Goal: Ask a question: Seek information or help from site administrators or community

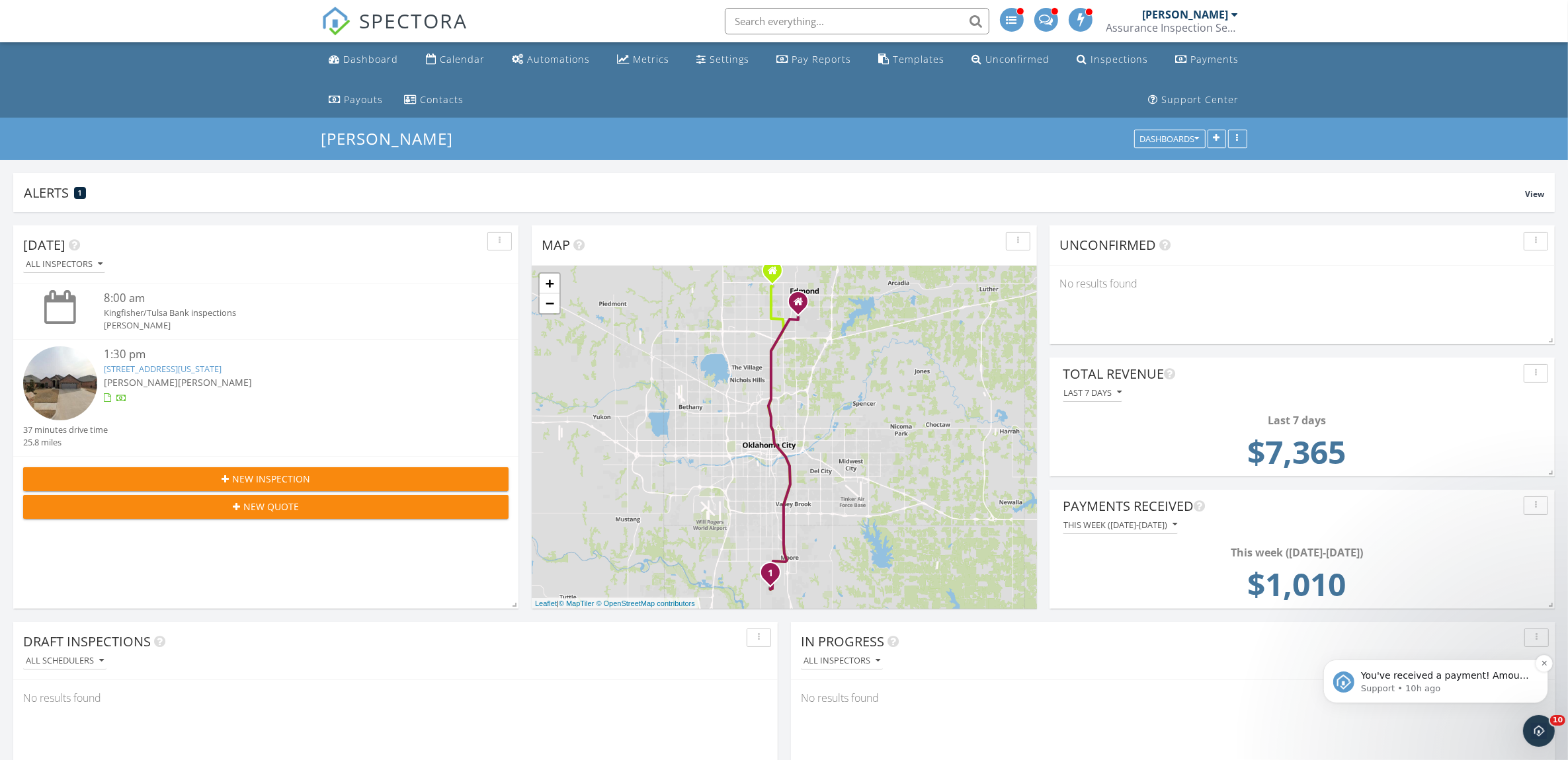
click at [1440, 689] on p "Support • 10h ago" at bounding box center [1445, 688] width 170 height 12
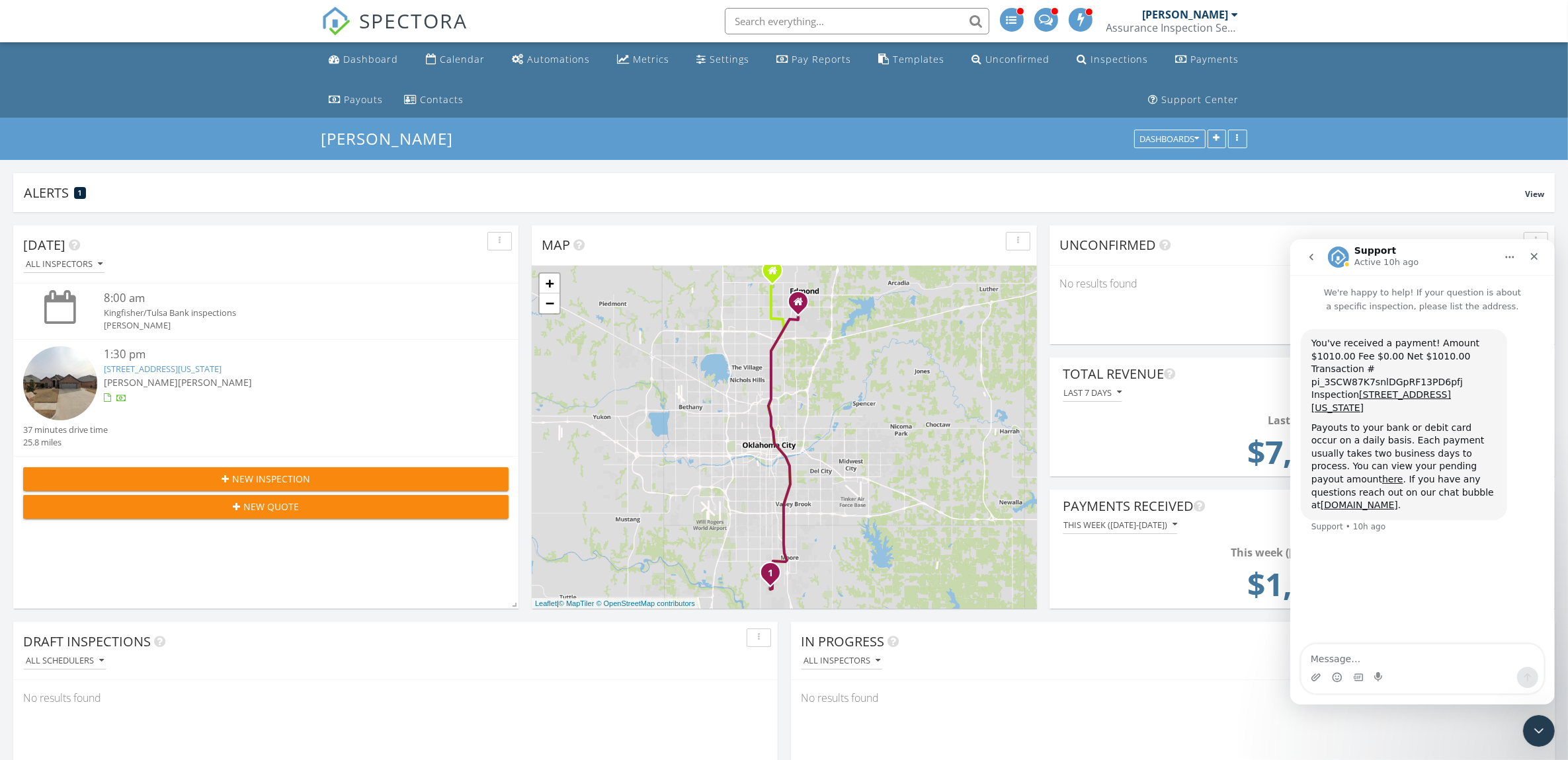
click at [1125, 712] on div "No results found" at bounding box center [1173, 698] width 764 height 35
drag, startPoint x: 1538, startPoint y: 730, endPoint x: 3028, endPoint y: 1440, distance: 1650.5
click at [1538, 730] on icon "Close Intercom Messenger" at bounding box center [1536, 729] width 16 height 16
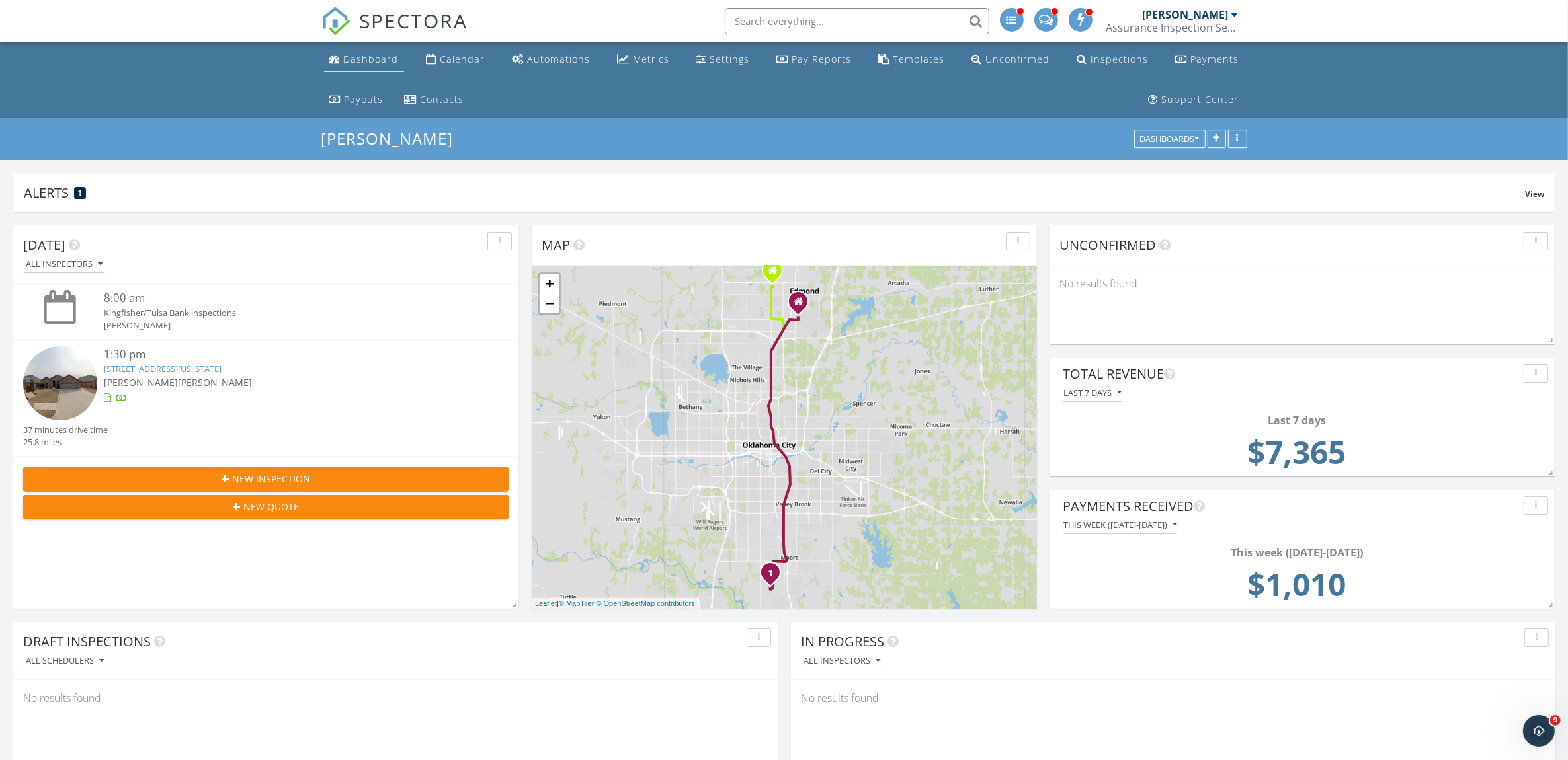
click at [361, 61] on div "Dashboard" at bounding box center [371, 59] width 55 height 13
click at [1217, 61] on div "Payments" at bounding box center [1214, 59] width 48 height 13
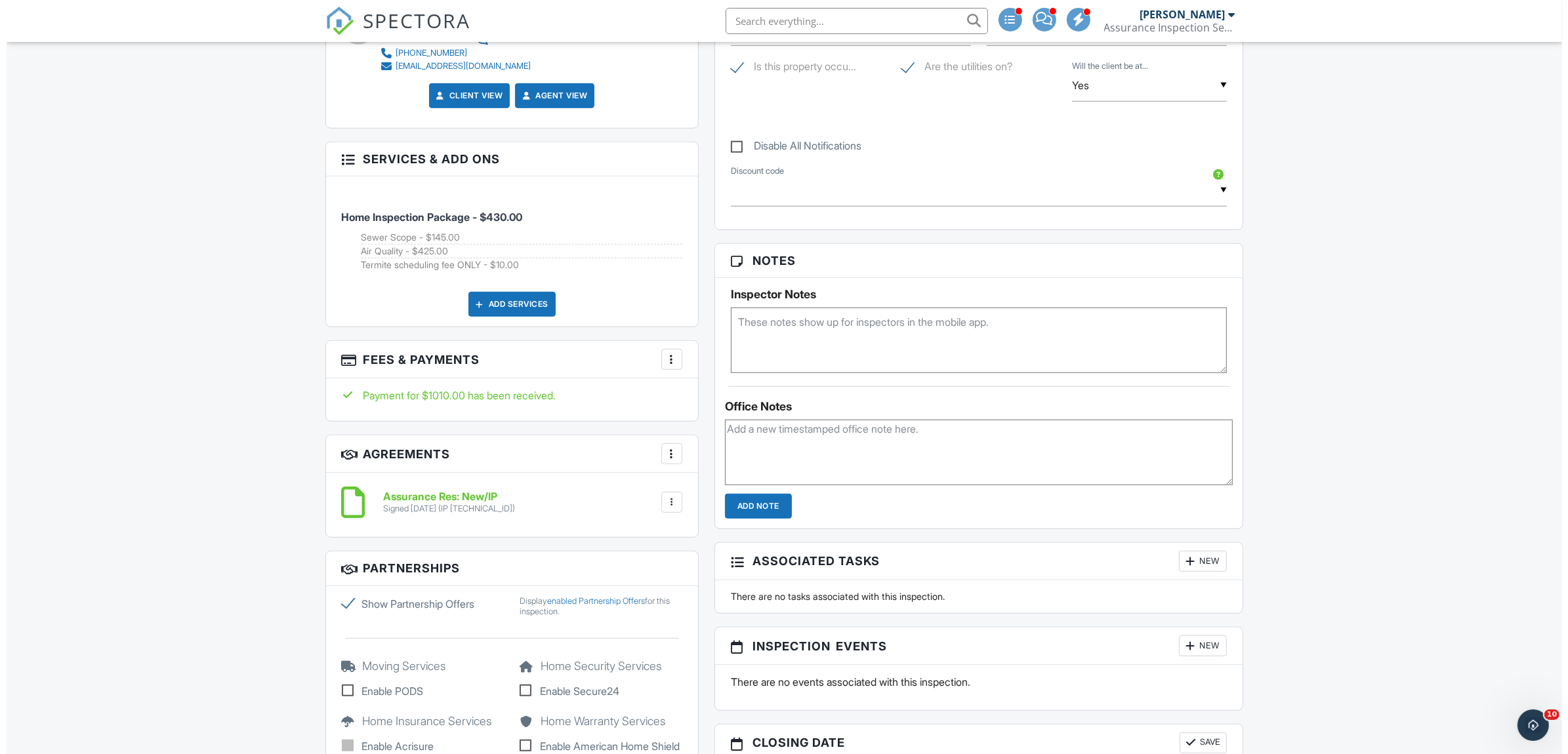
scroll to position [765, 0]
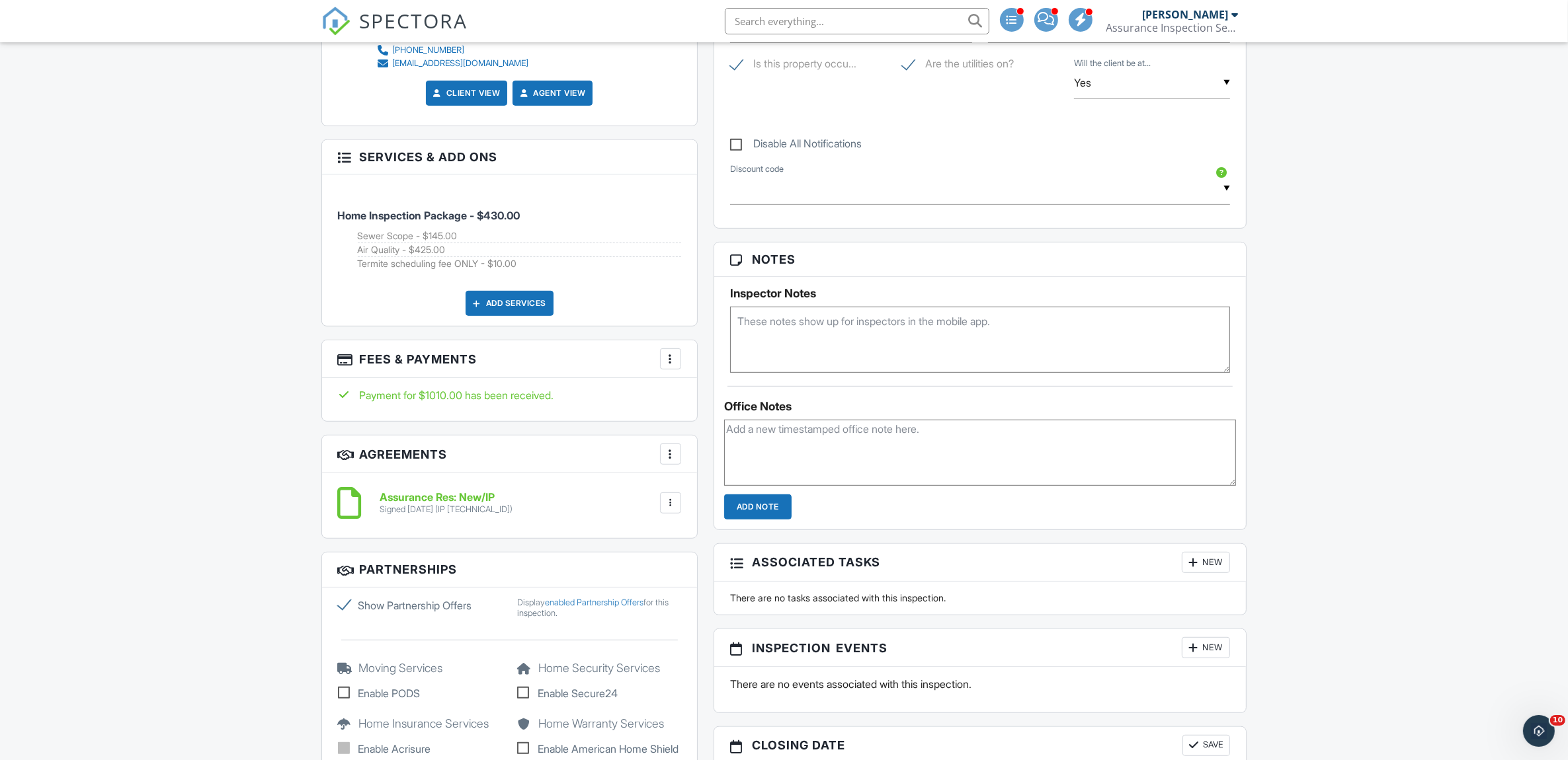
click at [677, 358] on div "More" at bounding box center [670, 358] width 21 height 21
click at [711, 398] on li "Edit Fees & Payments" at bounding box center [737, 400] width 138 height 33
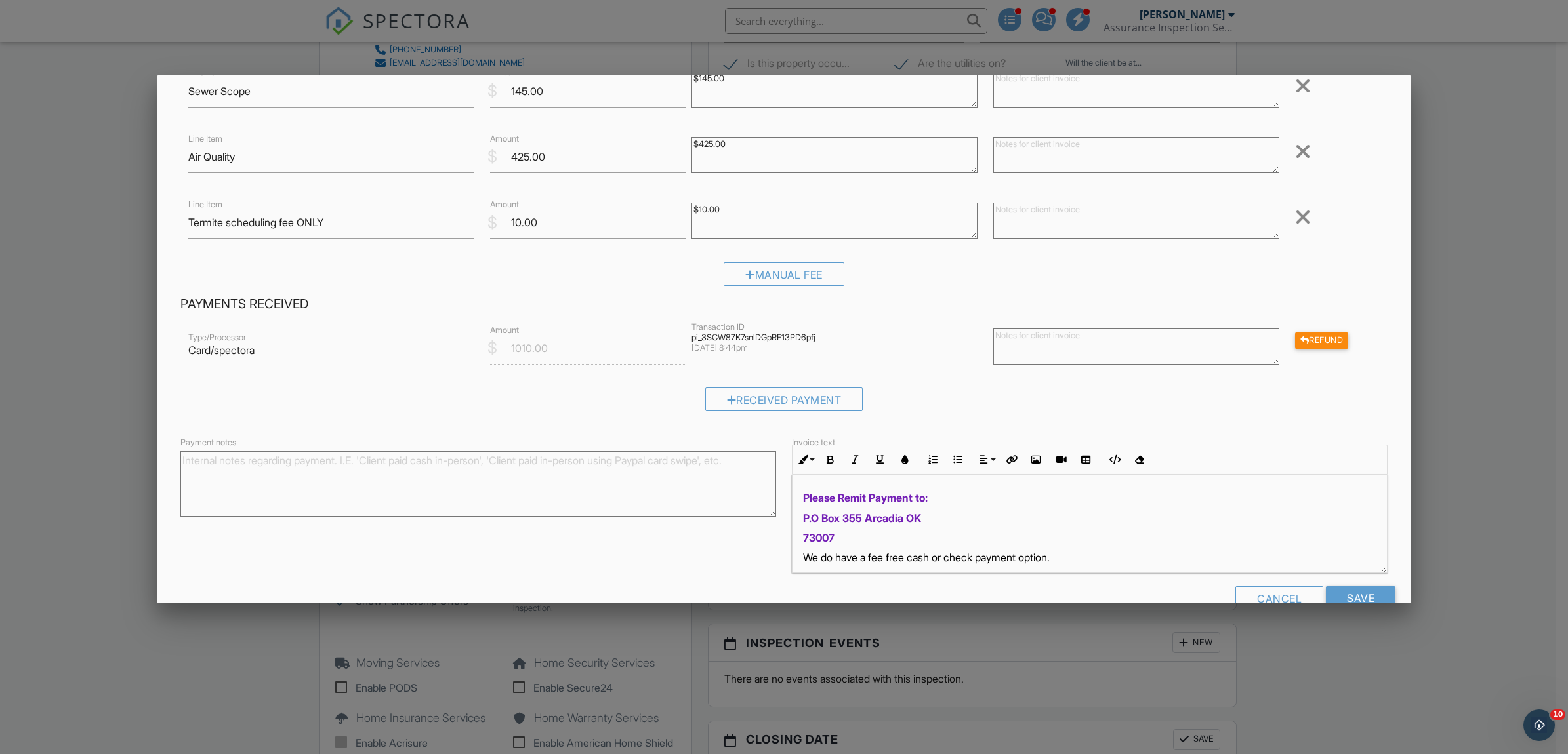
scroll to position [204, 0]
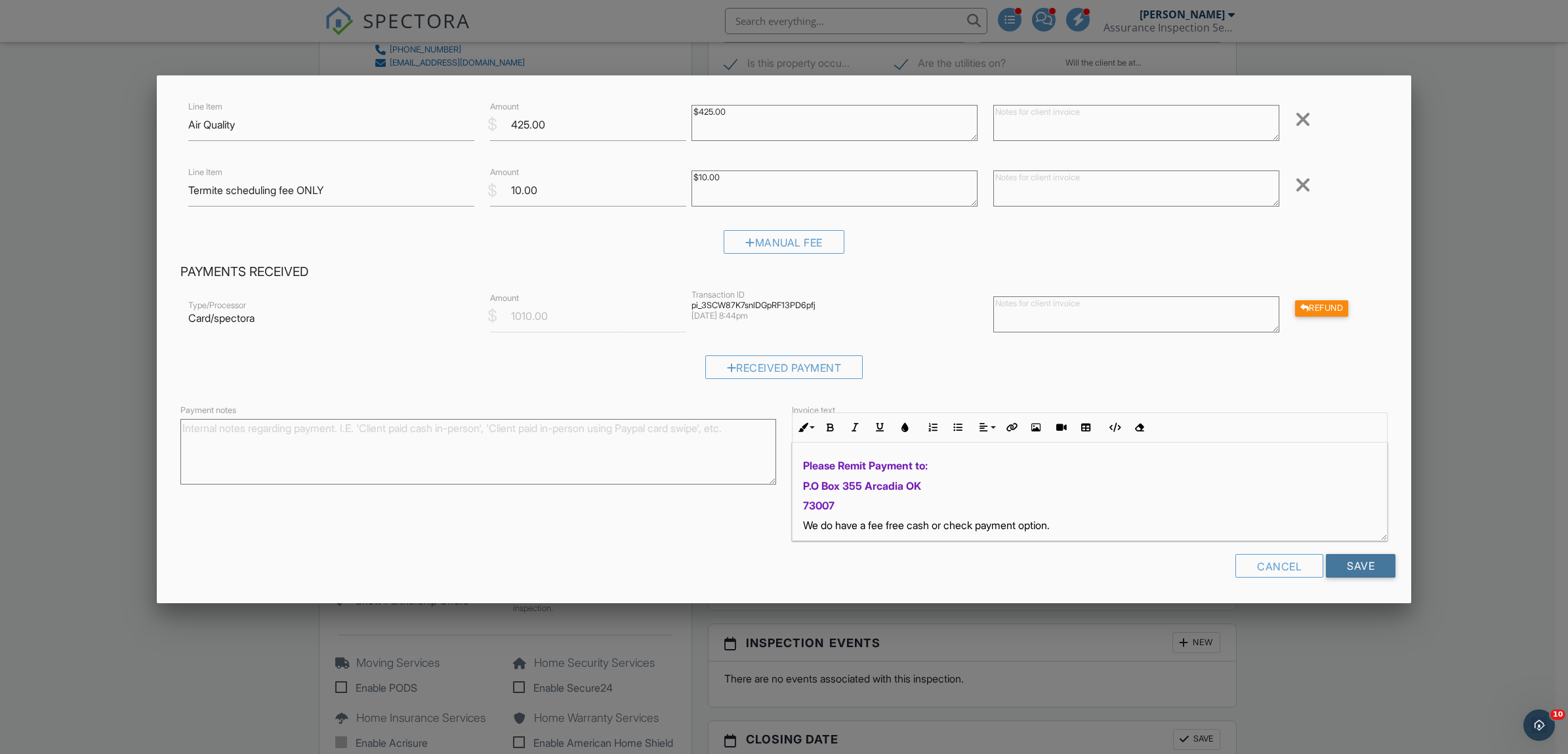
click at [1367, 566] on input "Save" at bounding box center [1360, 566] width 69 height 23
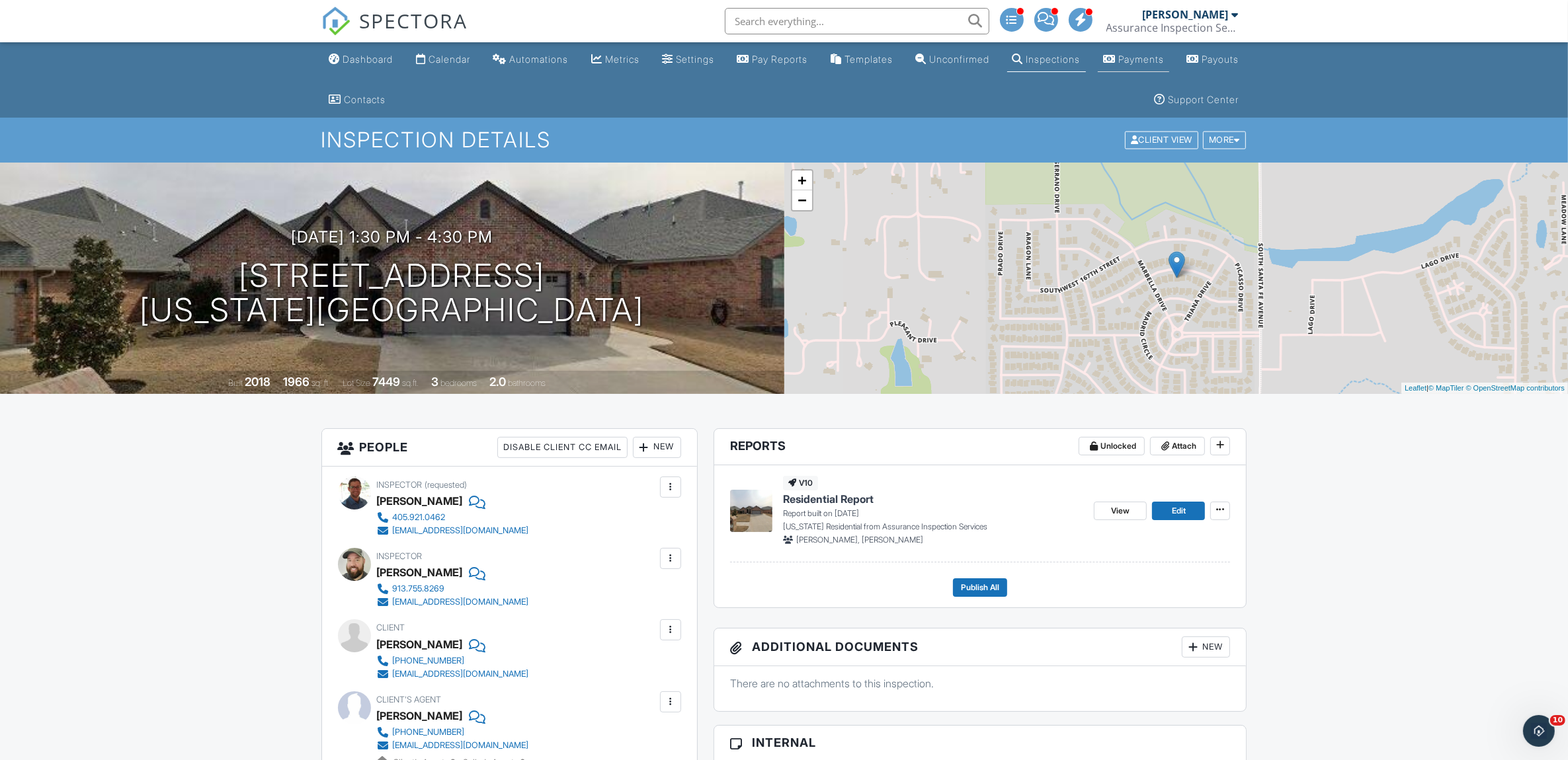
click at [1169, 65] on link "Payments" at bounding box center [1134, 59] width 72 height 25
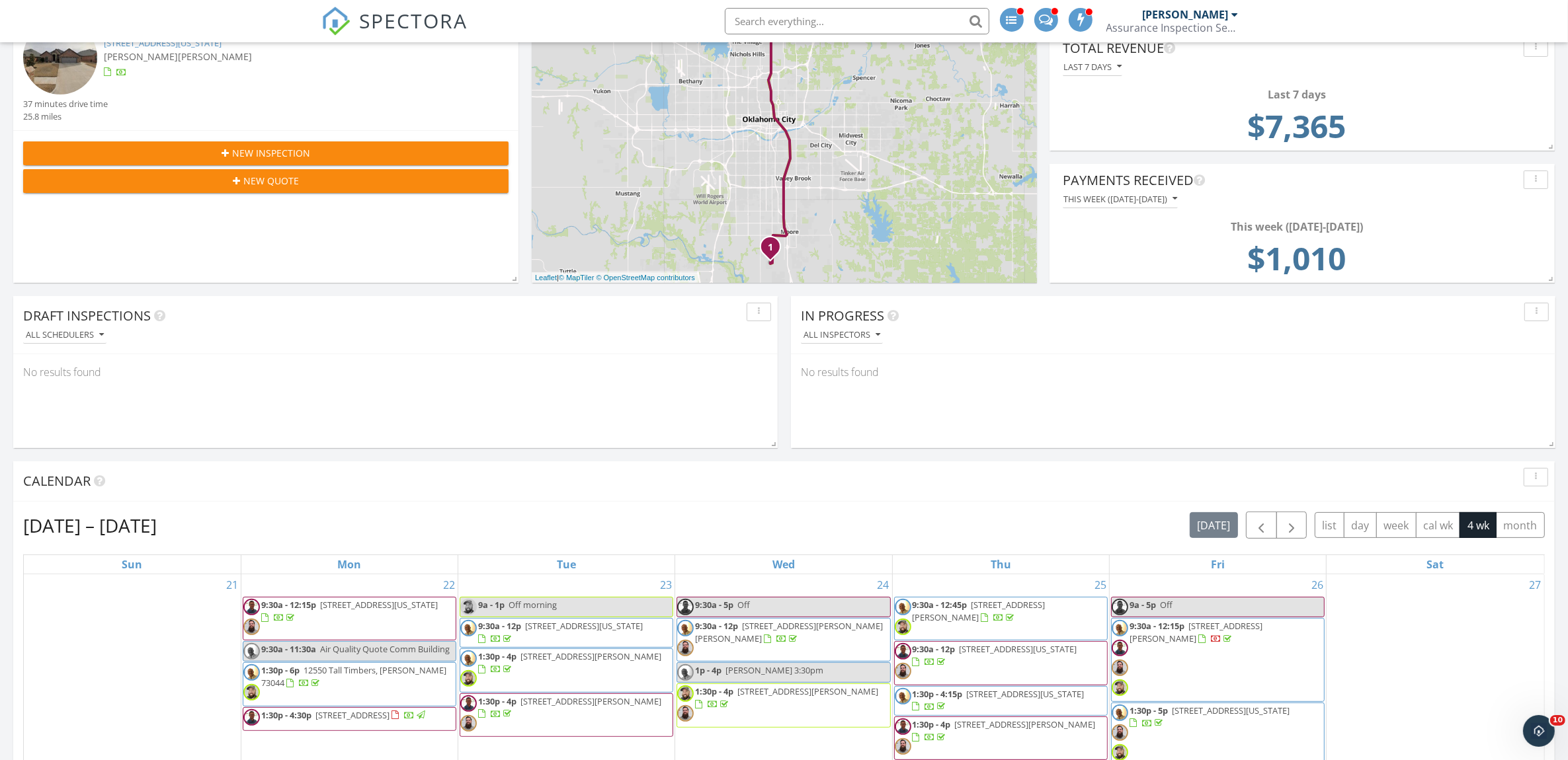
scroll to position [331, 0]
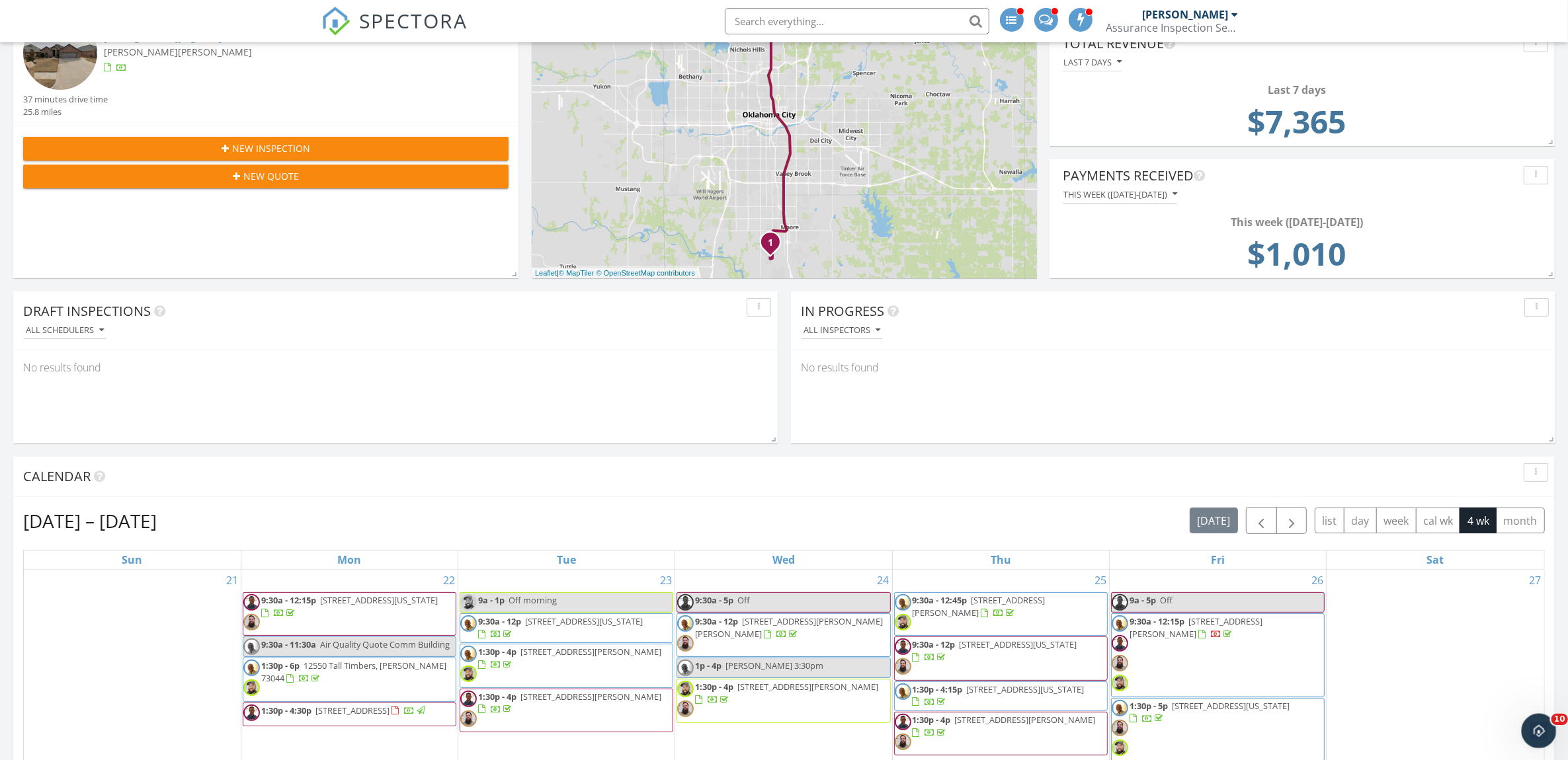
click at [1532, 726] on icon "Open Intercom Messenger" at bounding box center [1537, 729] width 22 height 22
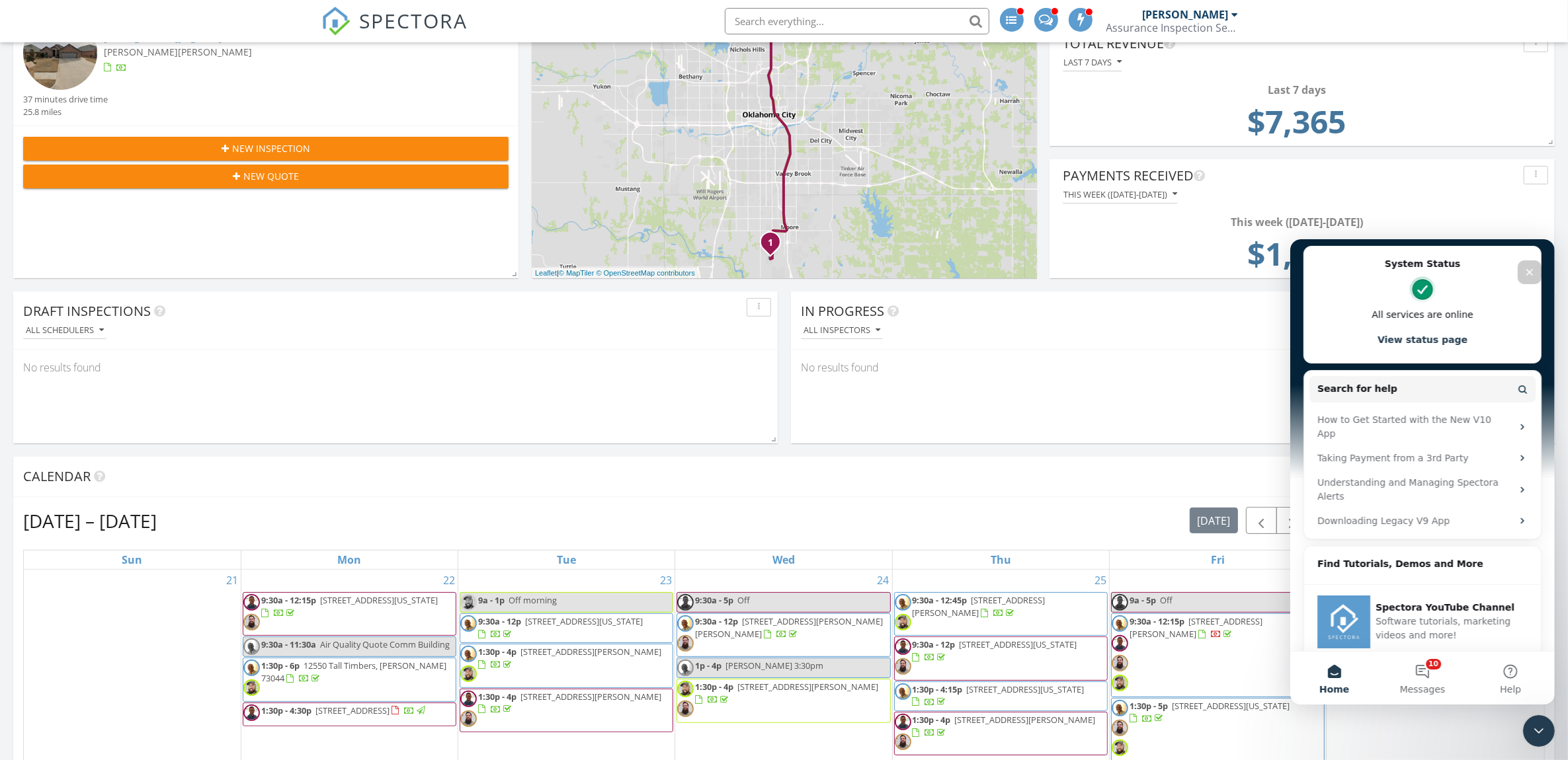
scroll to position [323, 0]
click at [1426, 674] on button "10 Messages" at bounding box center [1421, 677] width 88 height 53
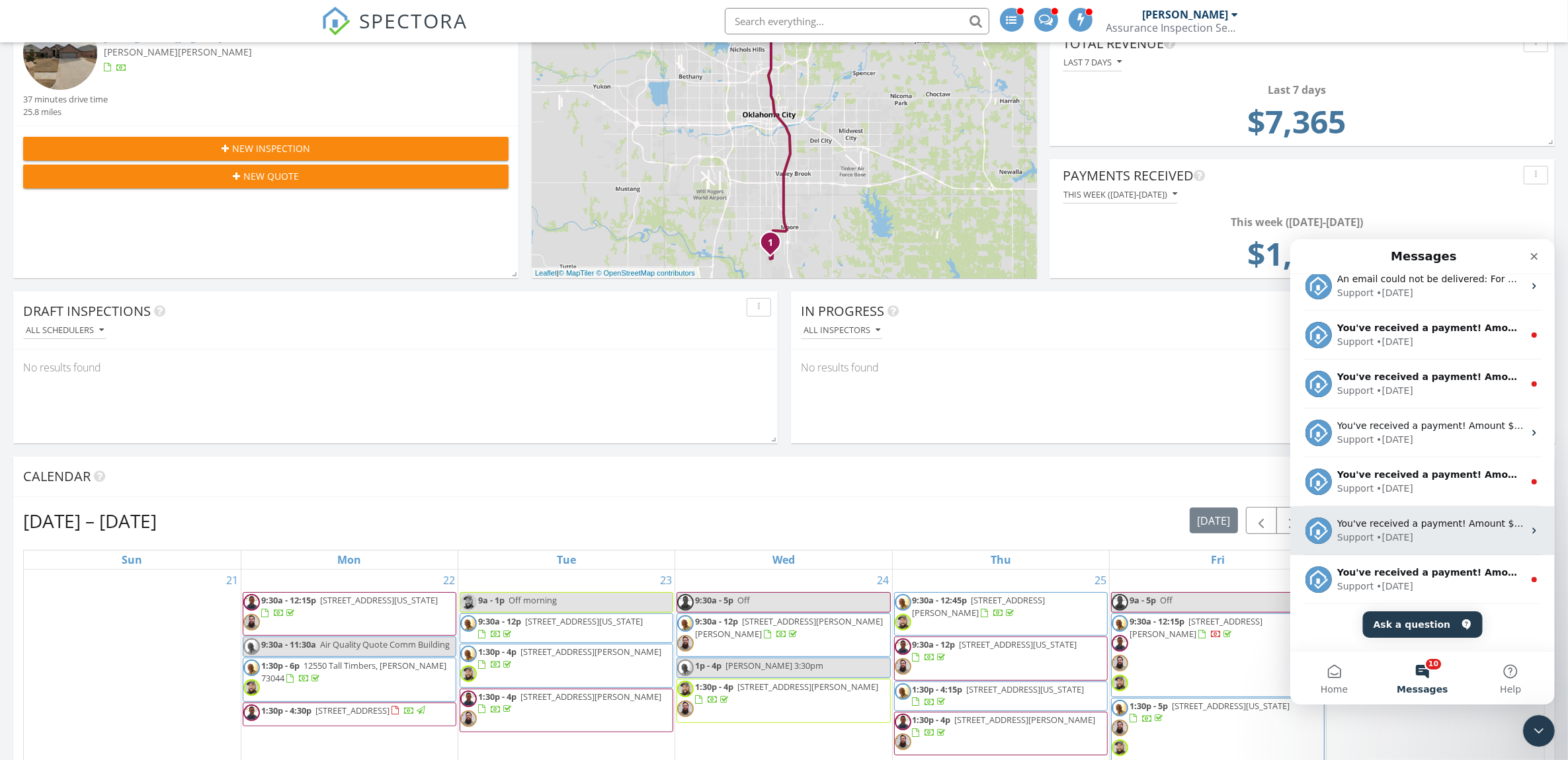
scroll to position [165, 0]
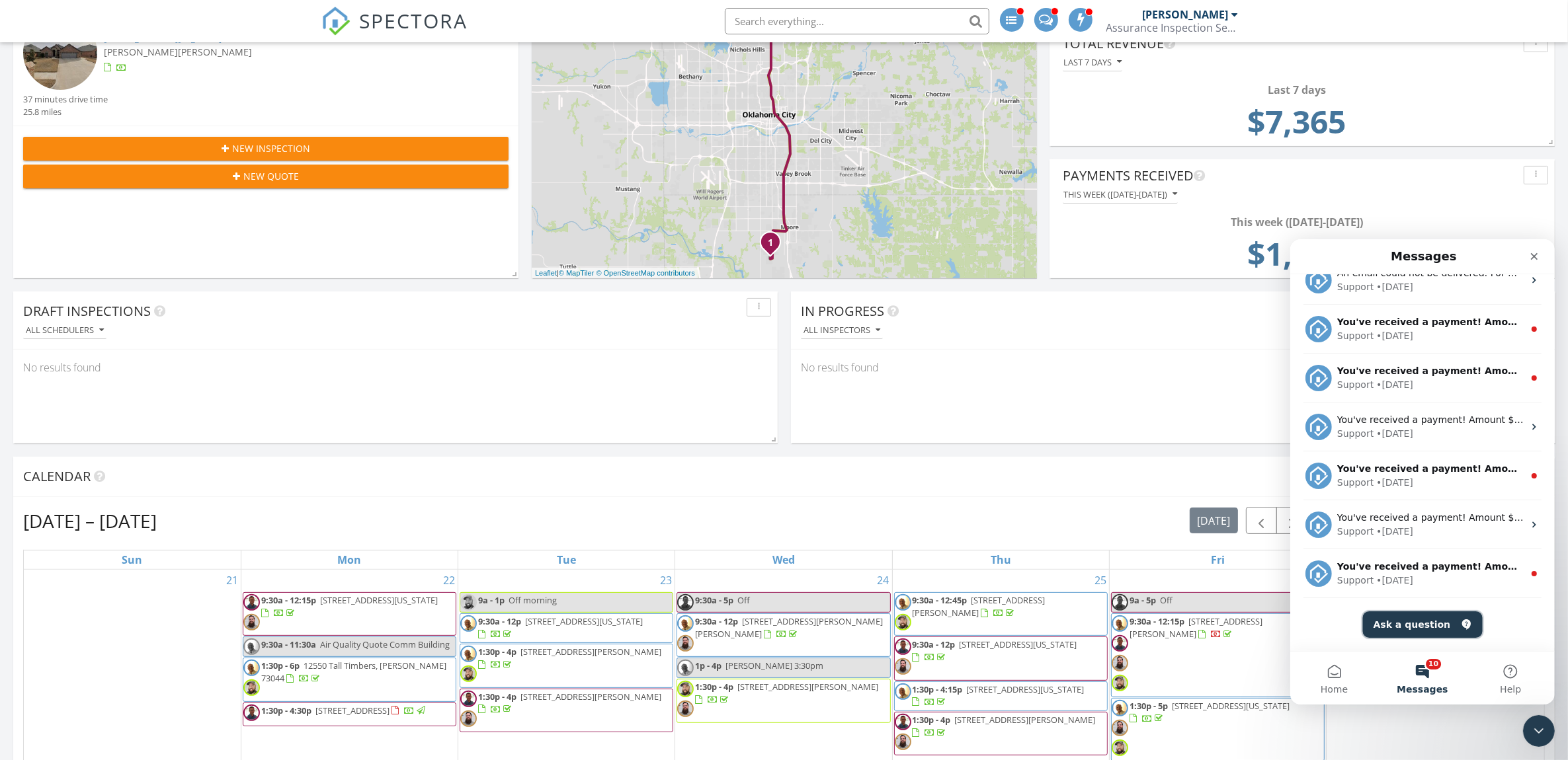
click at [1417, 622] on button "Ask a question" at bounding box center [1422, 623] width 120 height 27
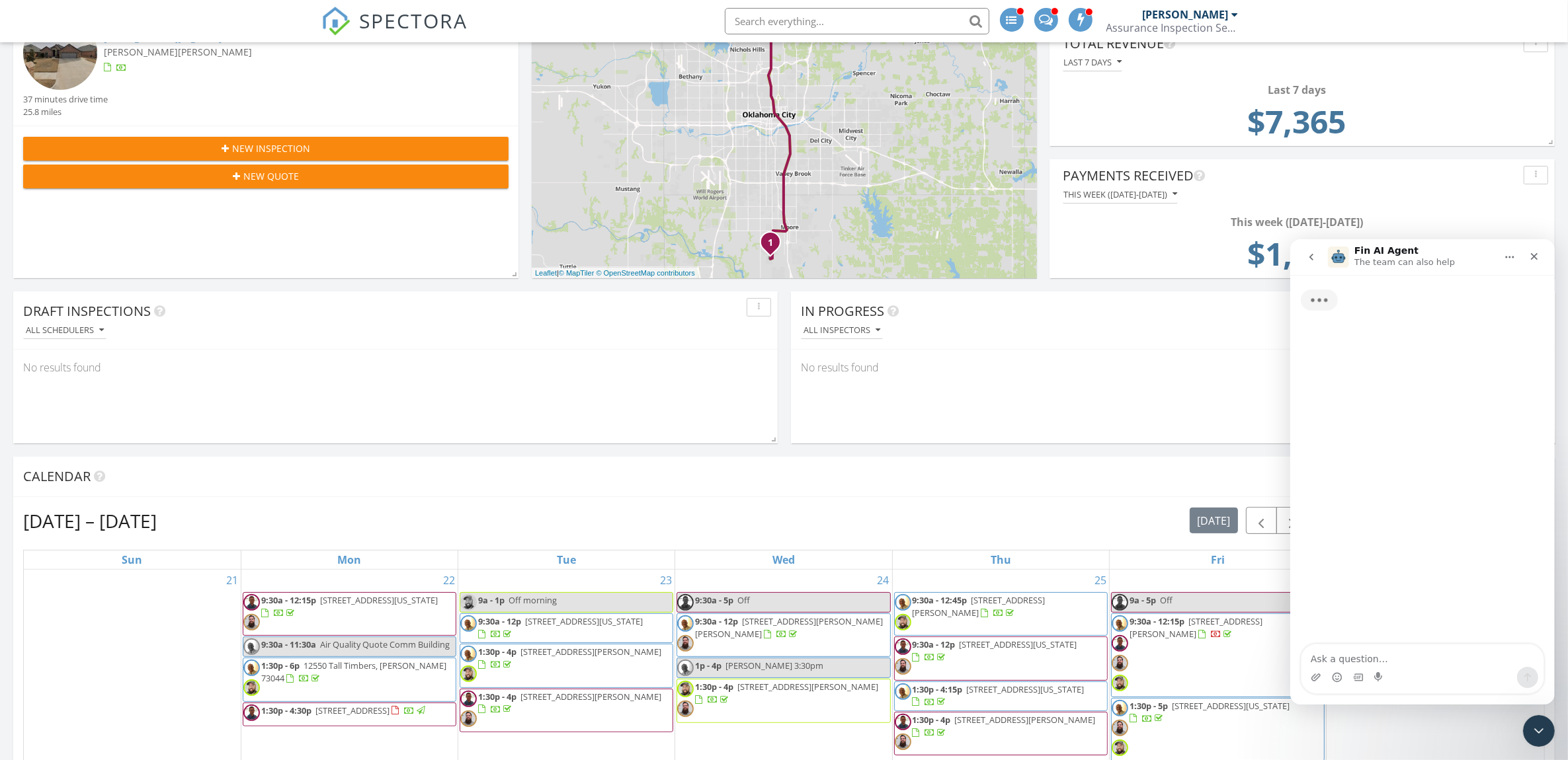
scroll to position [112, 0]
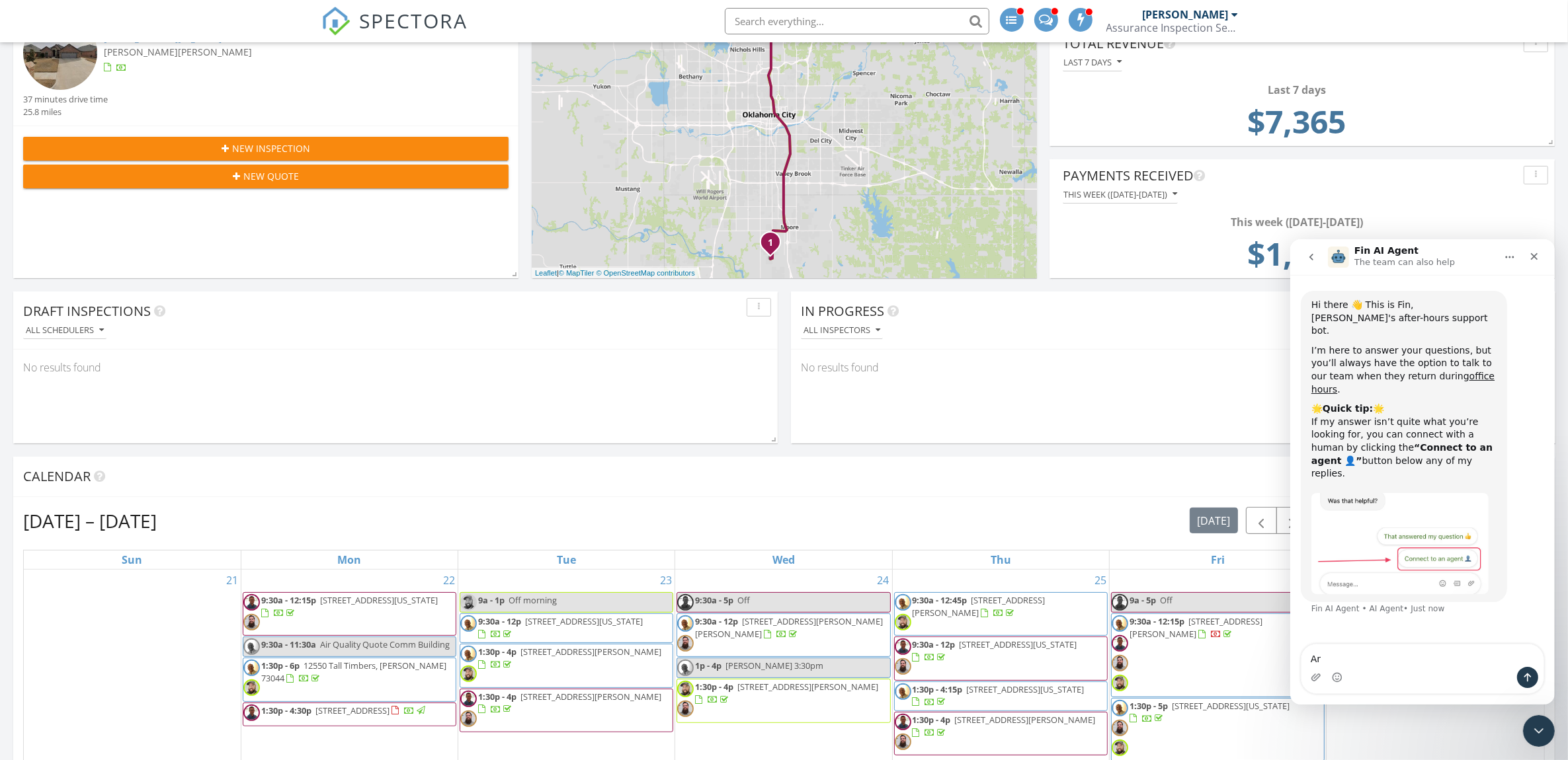
type textarea "A"
click at [1427, 657] on textarea "I was under the impression that the credit card fees were passed on to the clie…" at bounding box center [1422, 649] width 242 height 35
type textarea "I was under the impression that the credit card fees were passed on to the clie…"
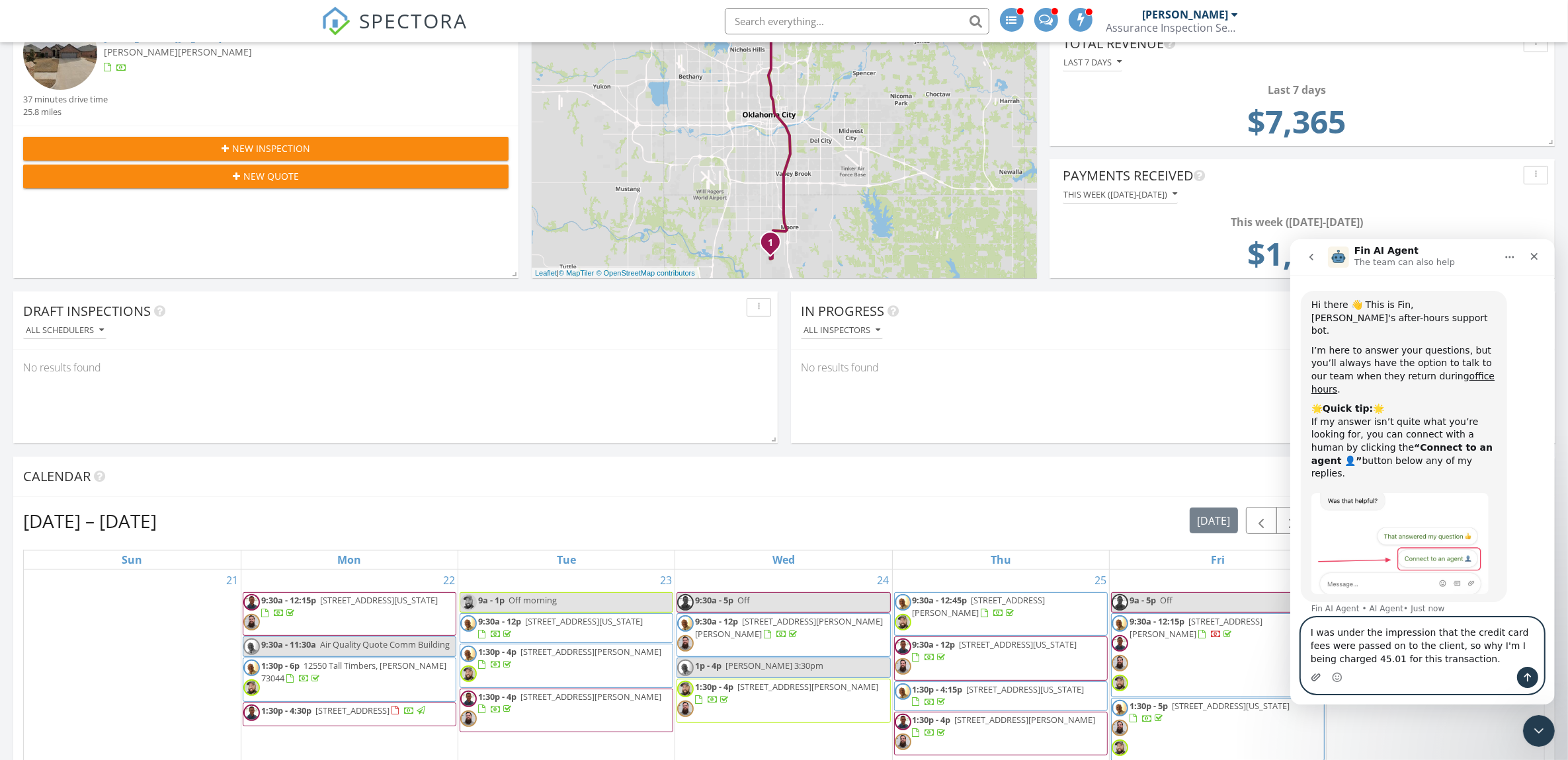
click at [1312, 681] on icon "Upload attachment" at bounding box center [1315, 676] width 11 height 11
click at [1527, 676] on icon "Send a message…" at bounding box center [1527, 677] width 7 height 9
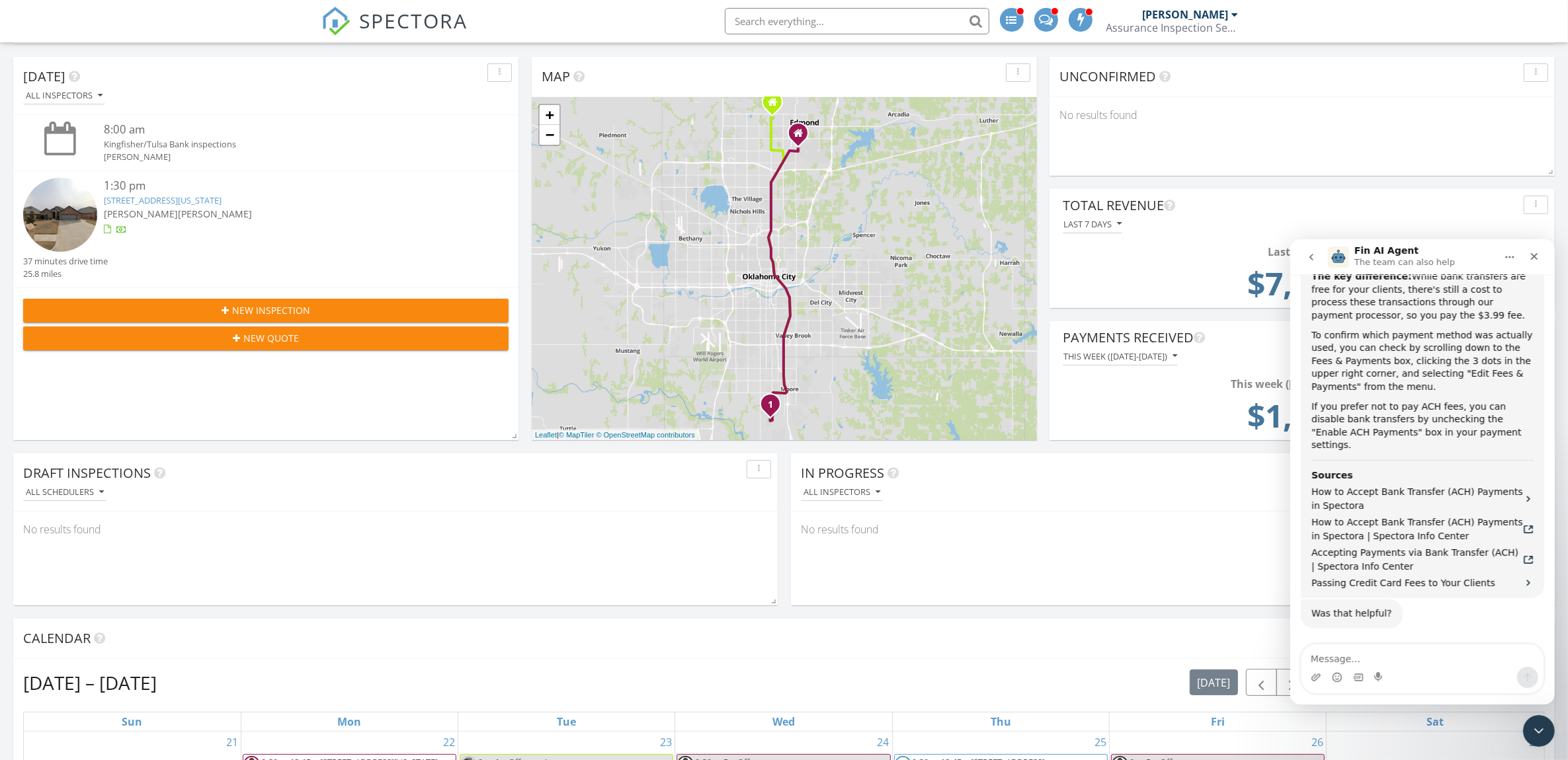
scroll to position [165, 0]
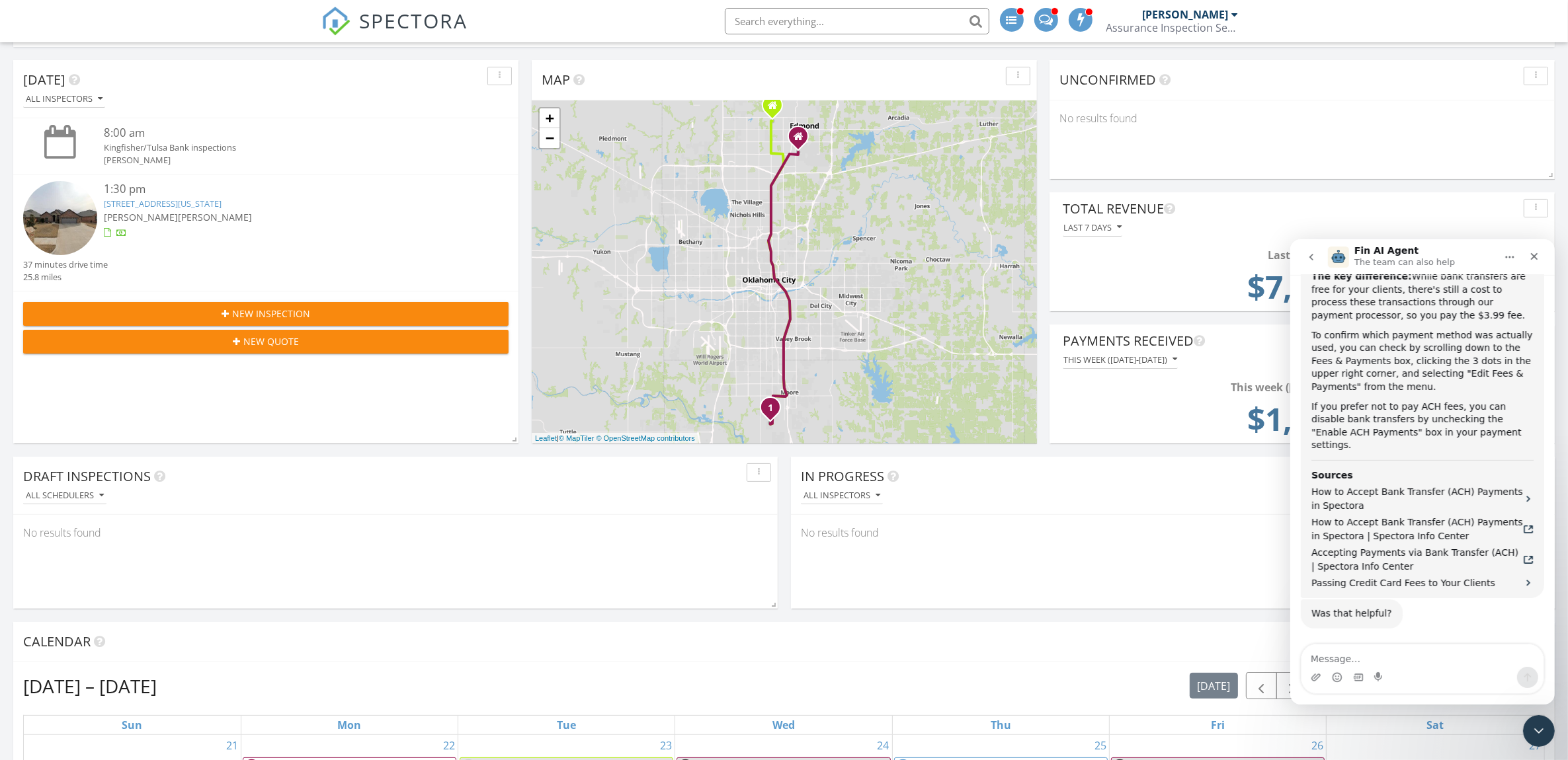
click at [165, 205] on link "116 SW 168th Terrace, Oklahoma City, OK 73170" at bounding box center [163, 204] width 118 height 12
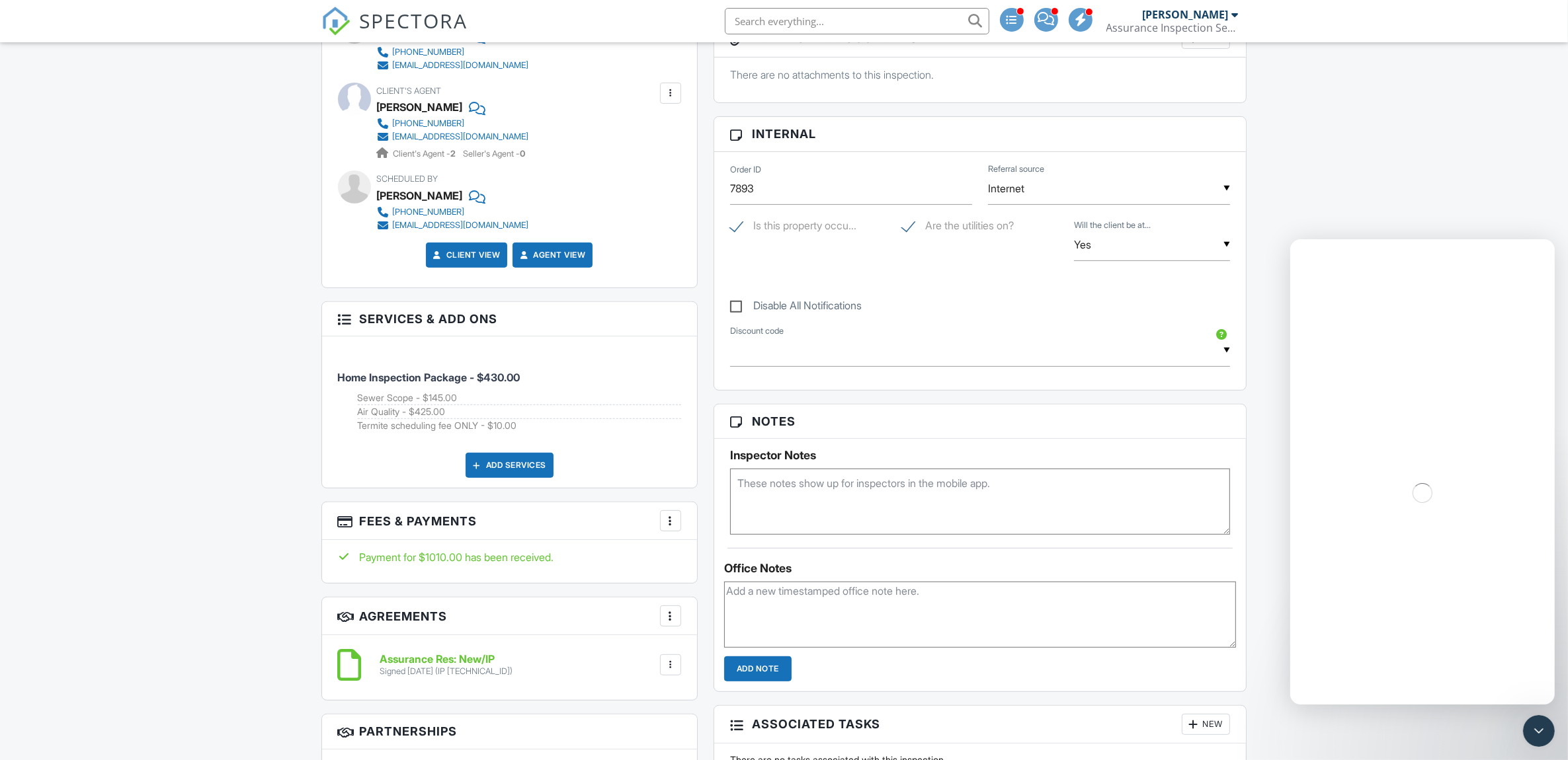
scroll to position [661, 0]
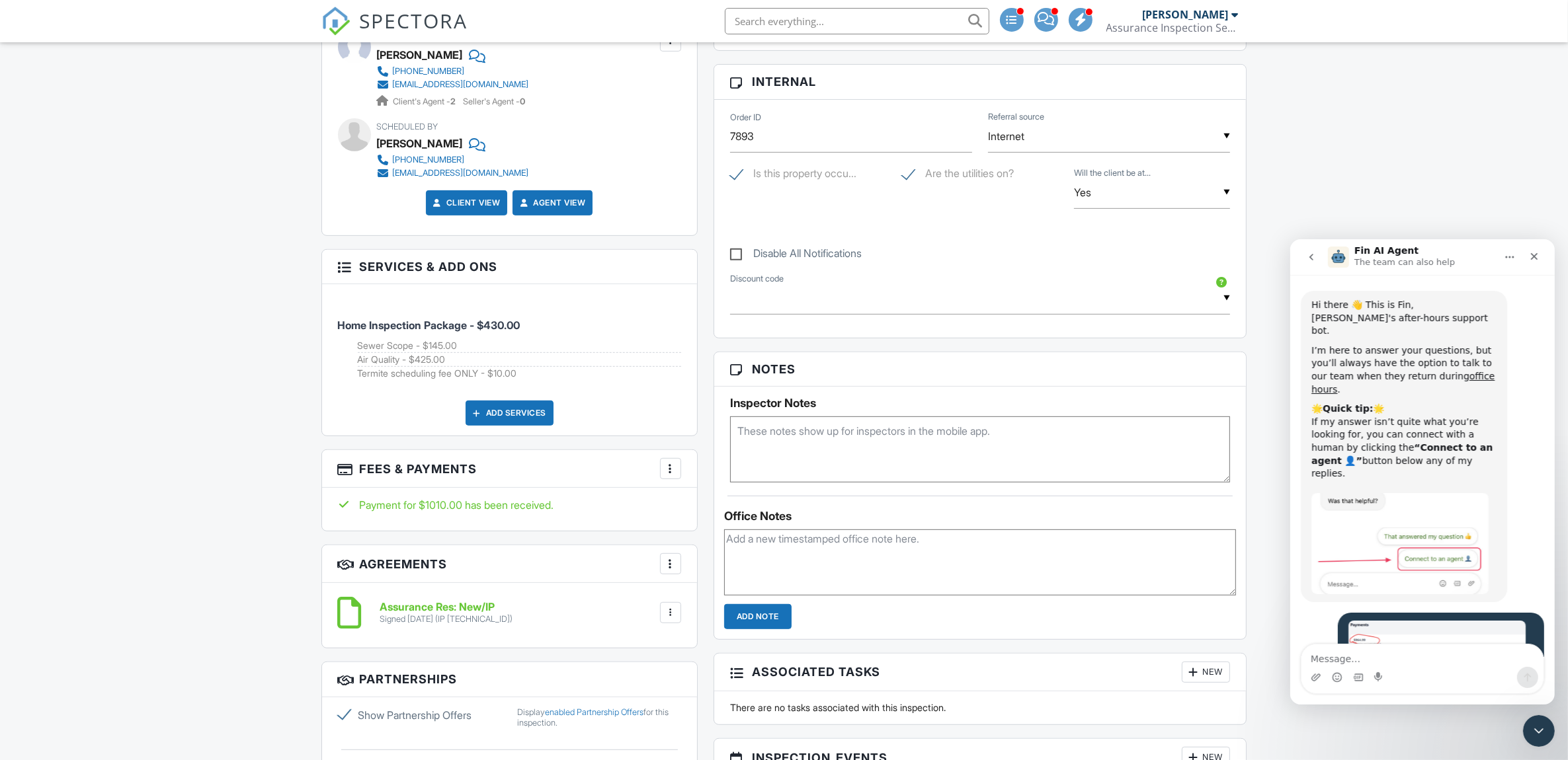
click at [680, 477] on div "More" at bounding box center [670, 468] width 21 height 21
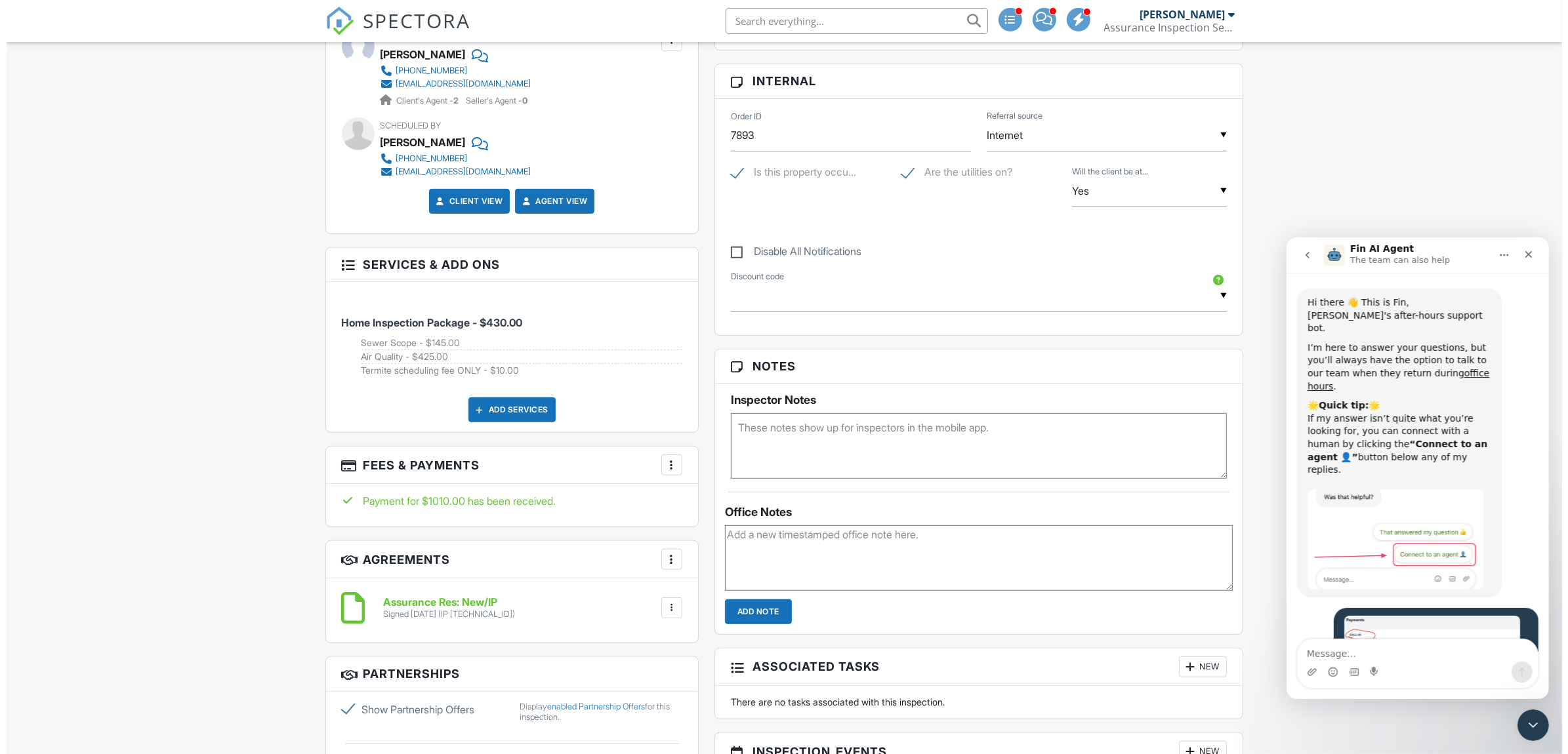
scroll to position [745, 0]
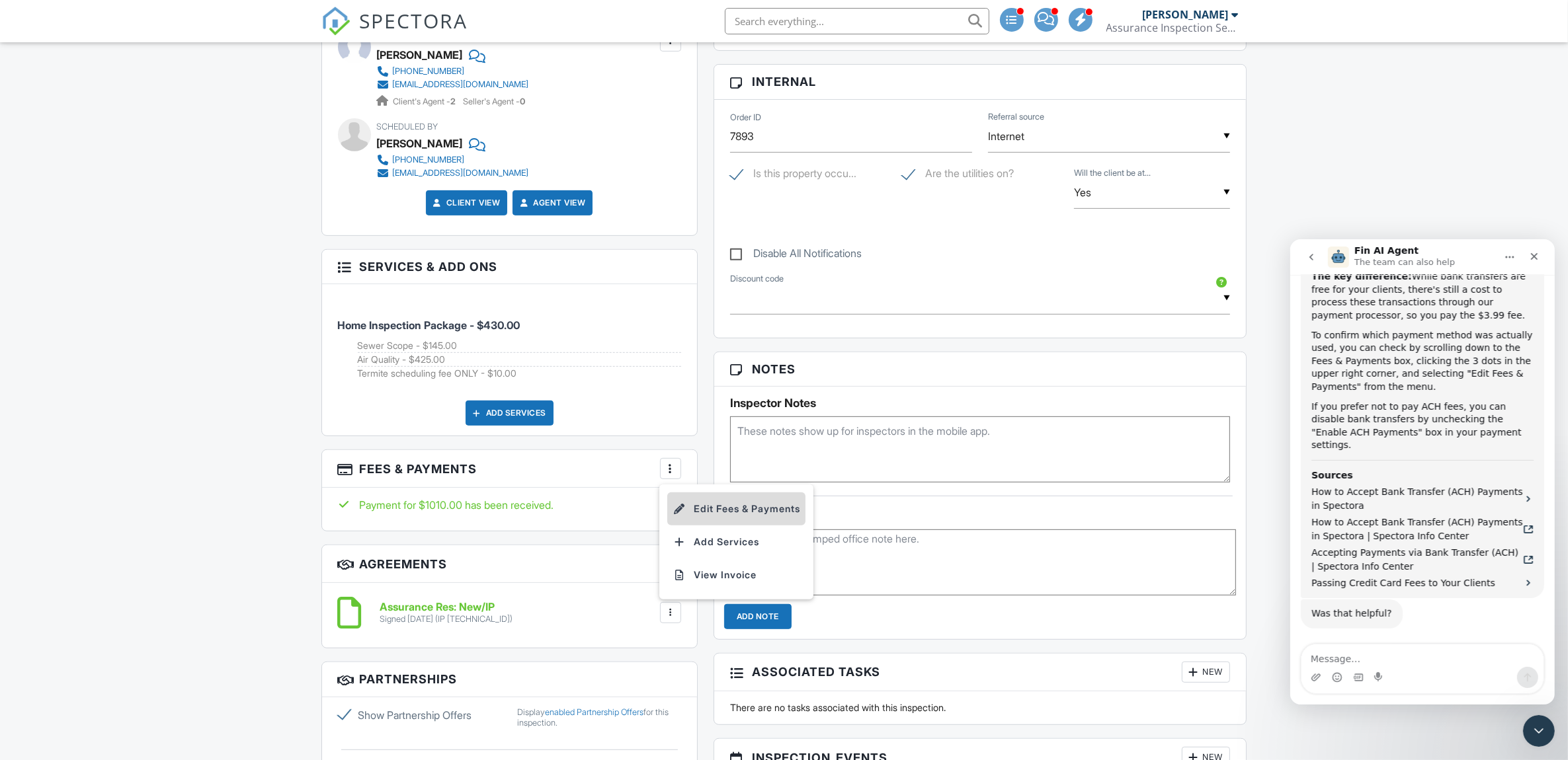
click at [742, 506] on li "Edit Fees & Payments" at bounding box center [737, 509] width 138 height 33
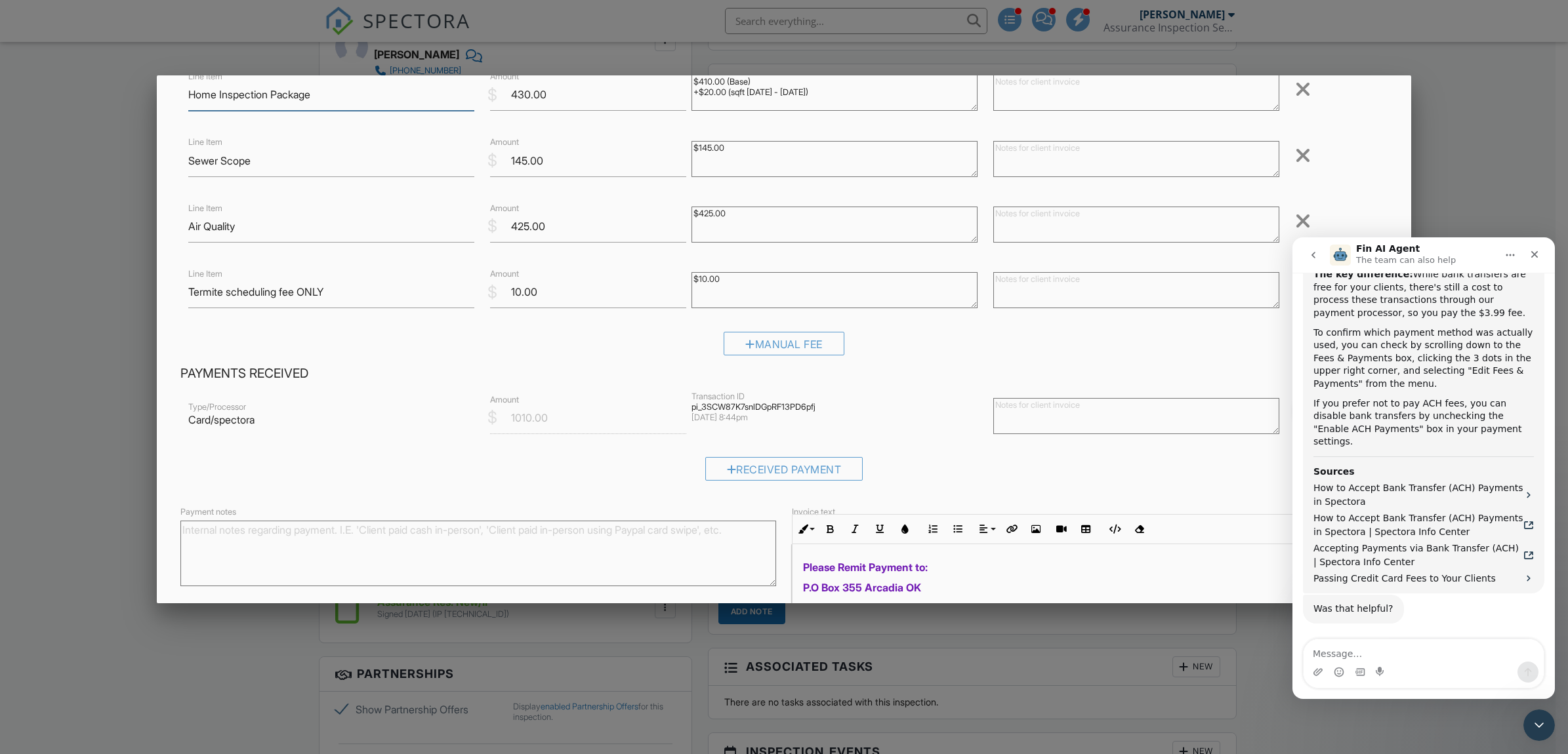
scroll to position [95, 0]
click at [1321, 673] on icon "Upload attachment" at bounding box center [1318, 672] width 11 height 11
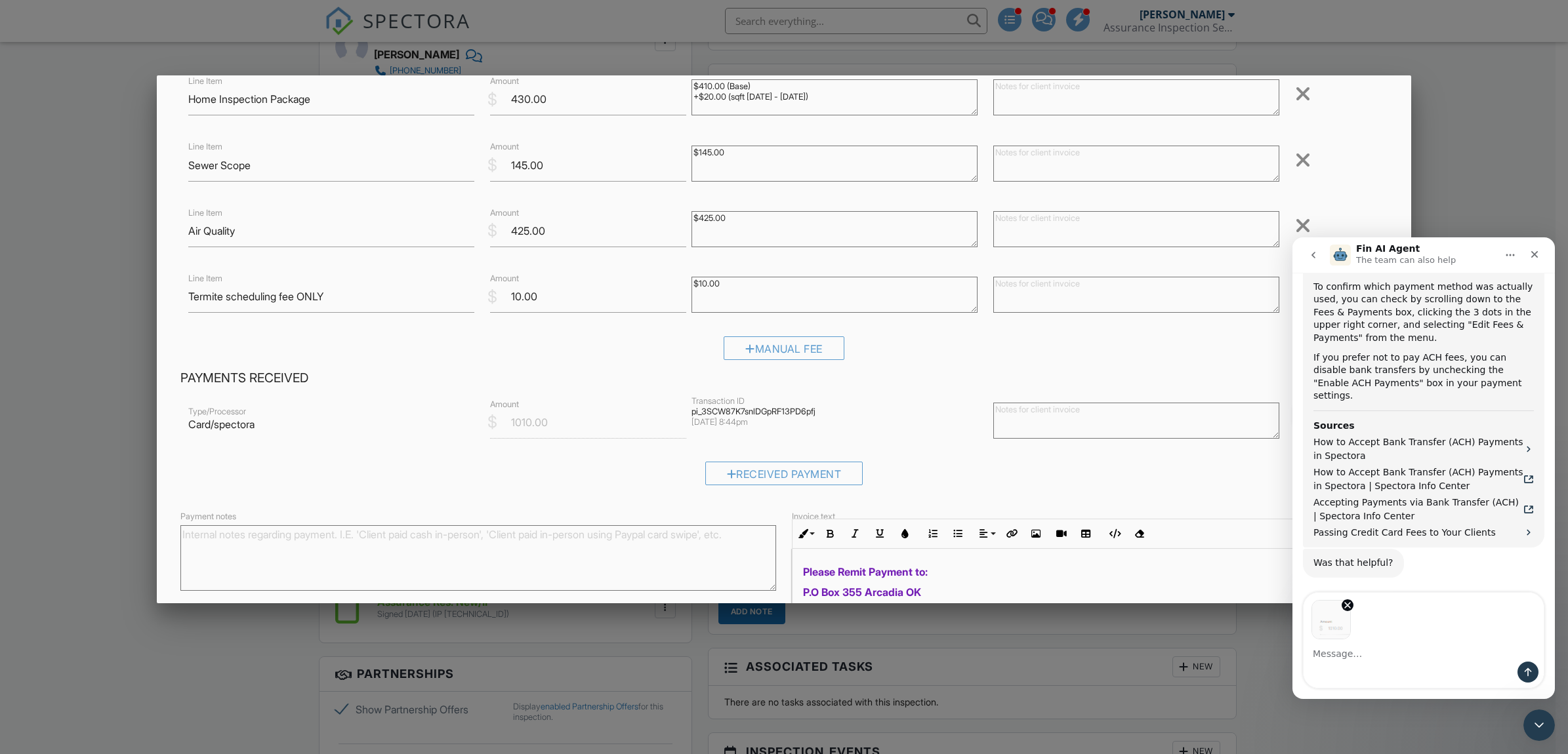
scroll to position [792, 0]
click at [1316, 654] on textarea "Message…" at bounding box center [1423, 650] width 240 height 22
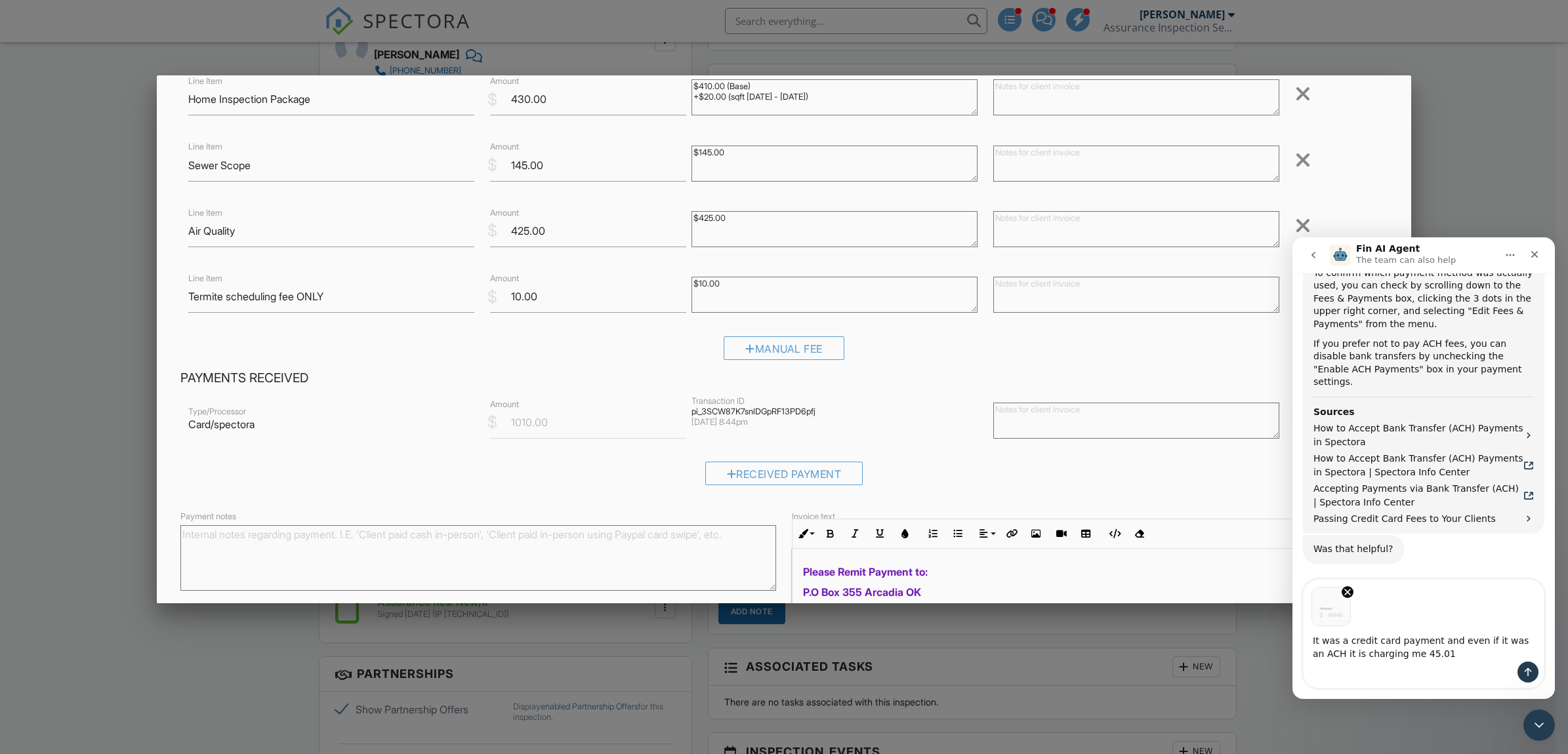
click at [1382, 651] on textarea "It was a credit card payment and even if it was an ACH it is charging me 45.01" at bounding box center [1423, 644] width 240 height 35
click at [1435, 658] on textarea "It was a credit card payment and even if it was an ACH it is charging me $45.01" at bounding box center [1423, 644] width 240 height 35
type textarea "It was a credit card payment and even if it was an ACH it is charging me $45.01…"
click at [1531, 667] on icon "Send a message…" at bounding box center [1528, 672] width 11 height 11
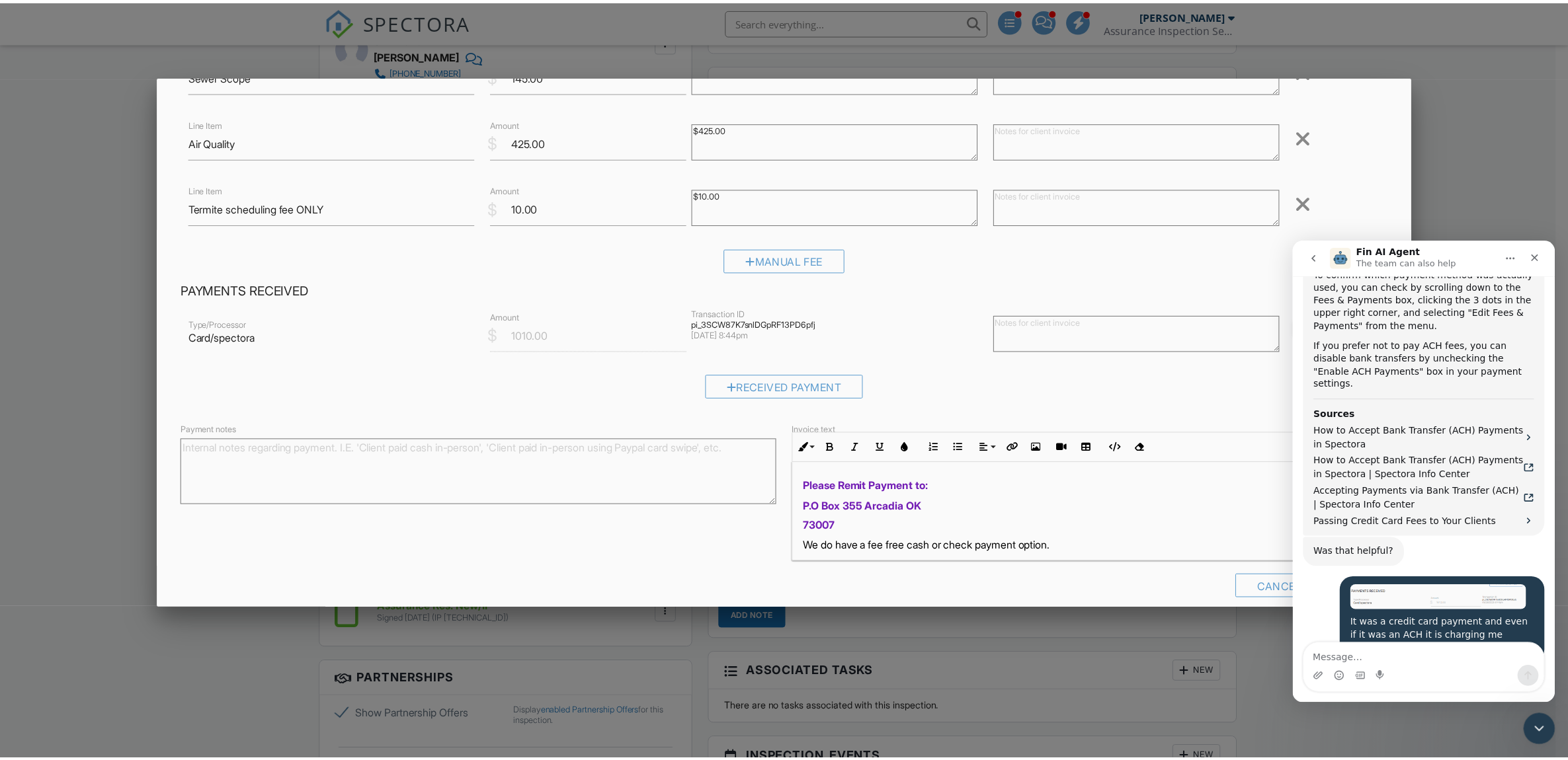
scroll to position [206, 0]
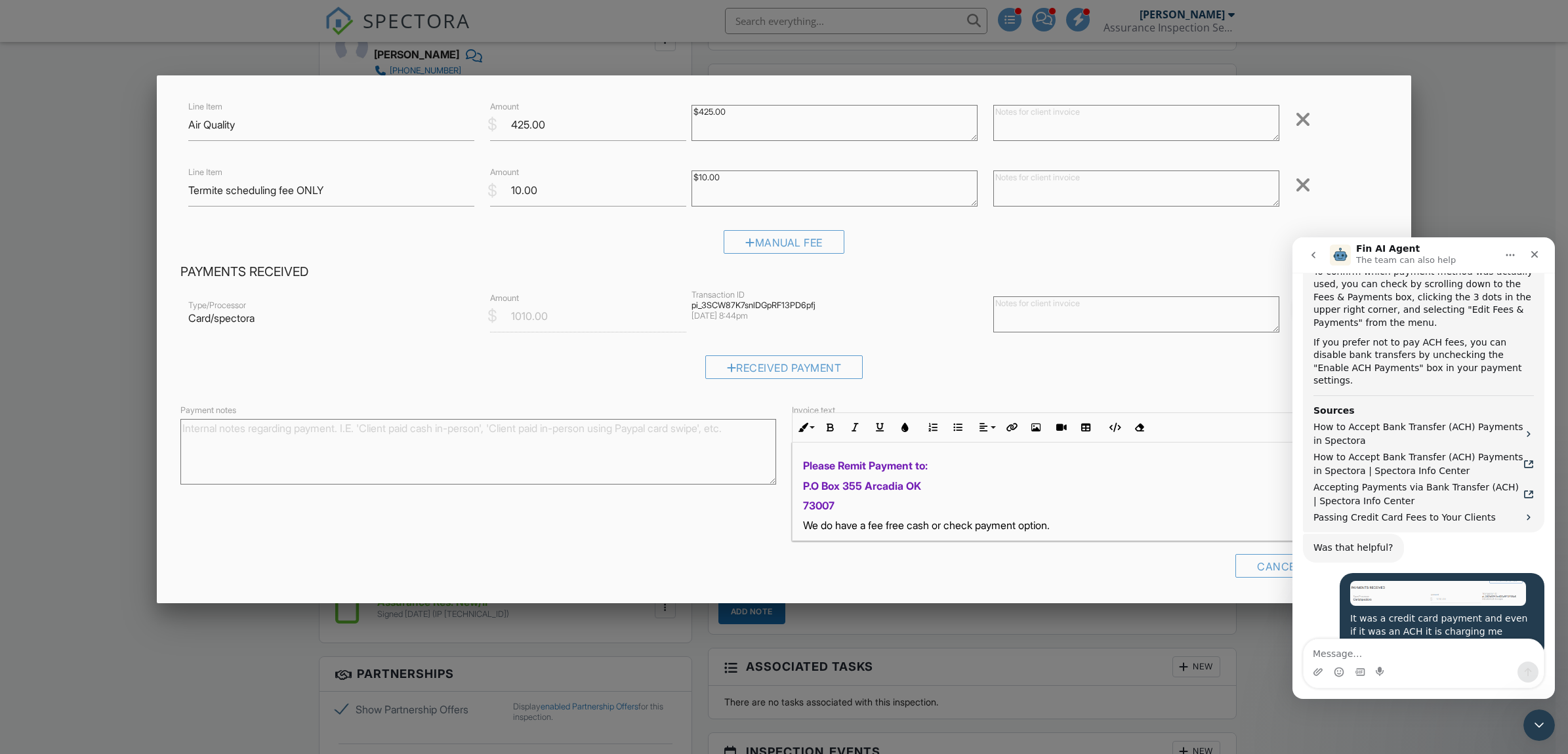
click at [17, 467] on div at bounding box center [784, 406] width 1568 height 943
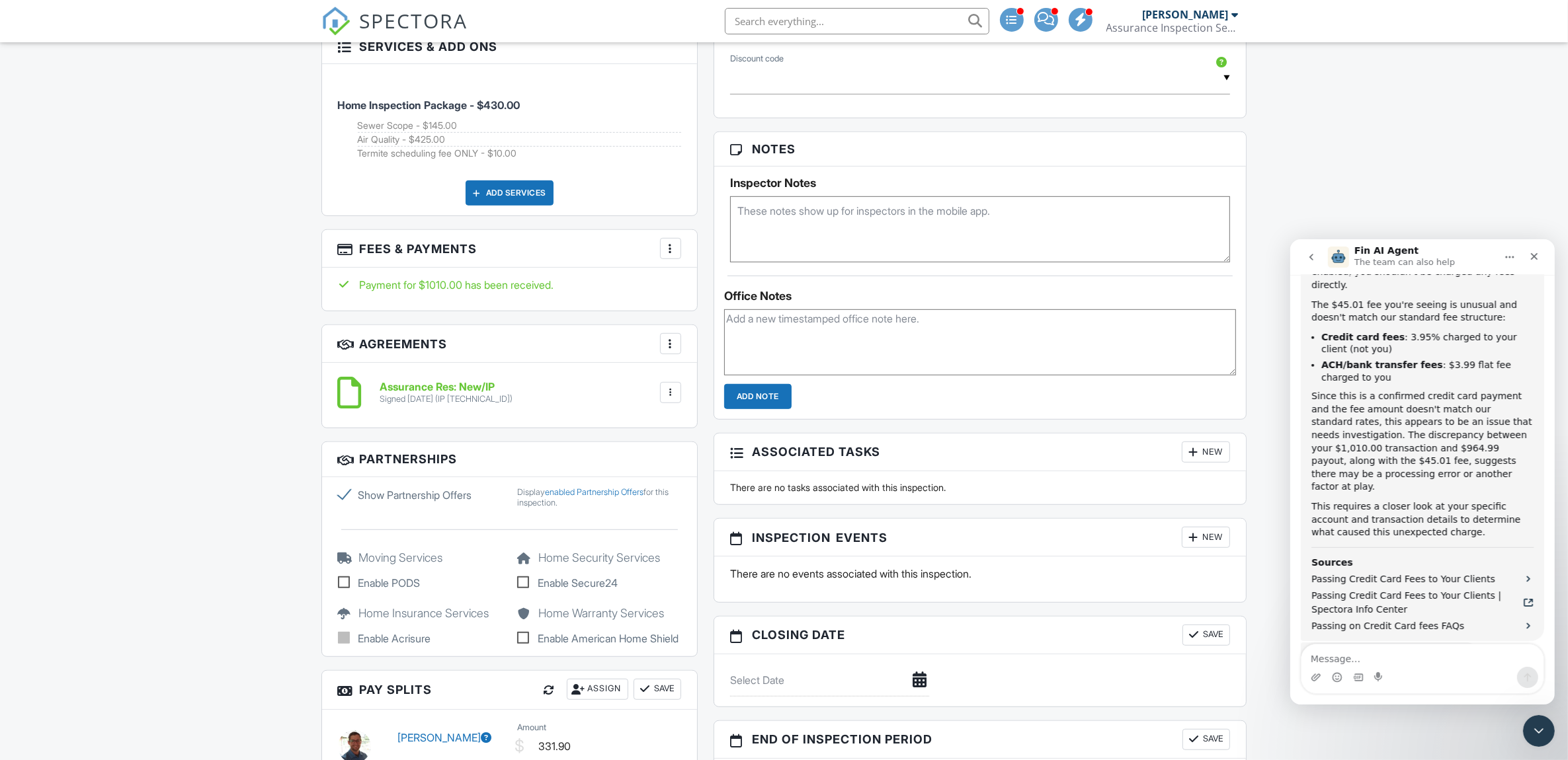
scroll to position [1345, 0]
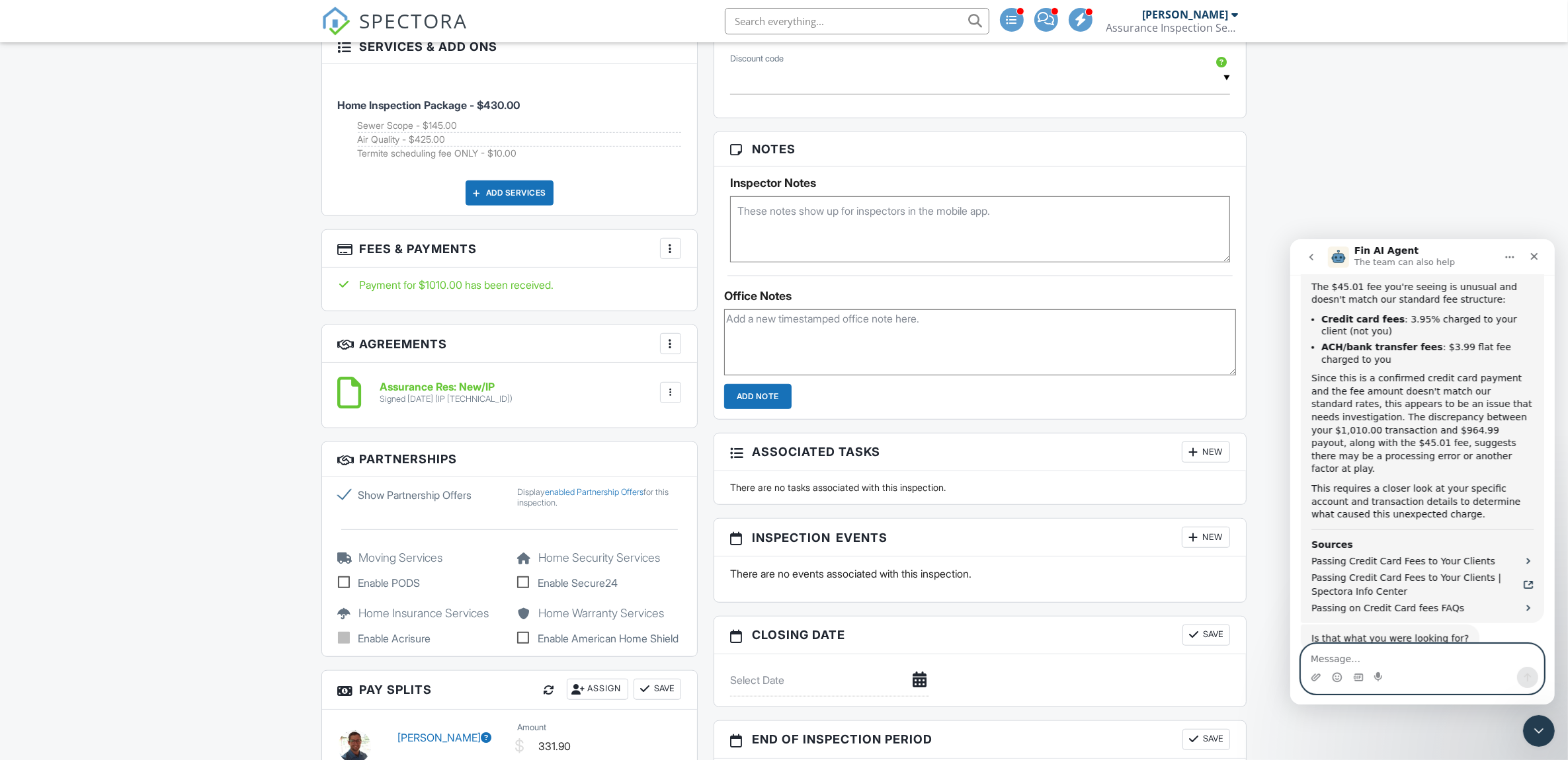
click at [1354, 660] on textarea "Message…" at bounding box center [1422, 655] width 242 height 23
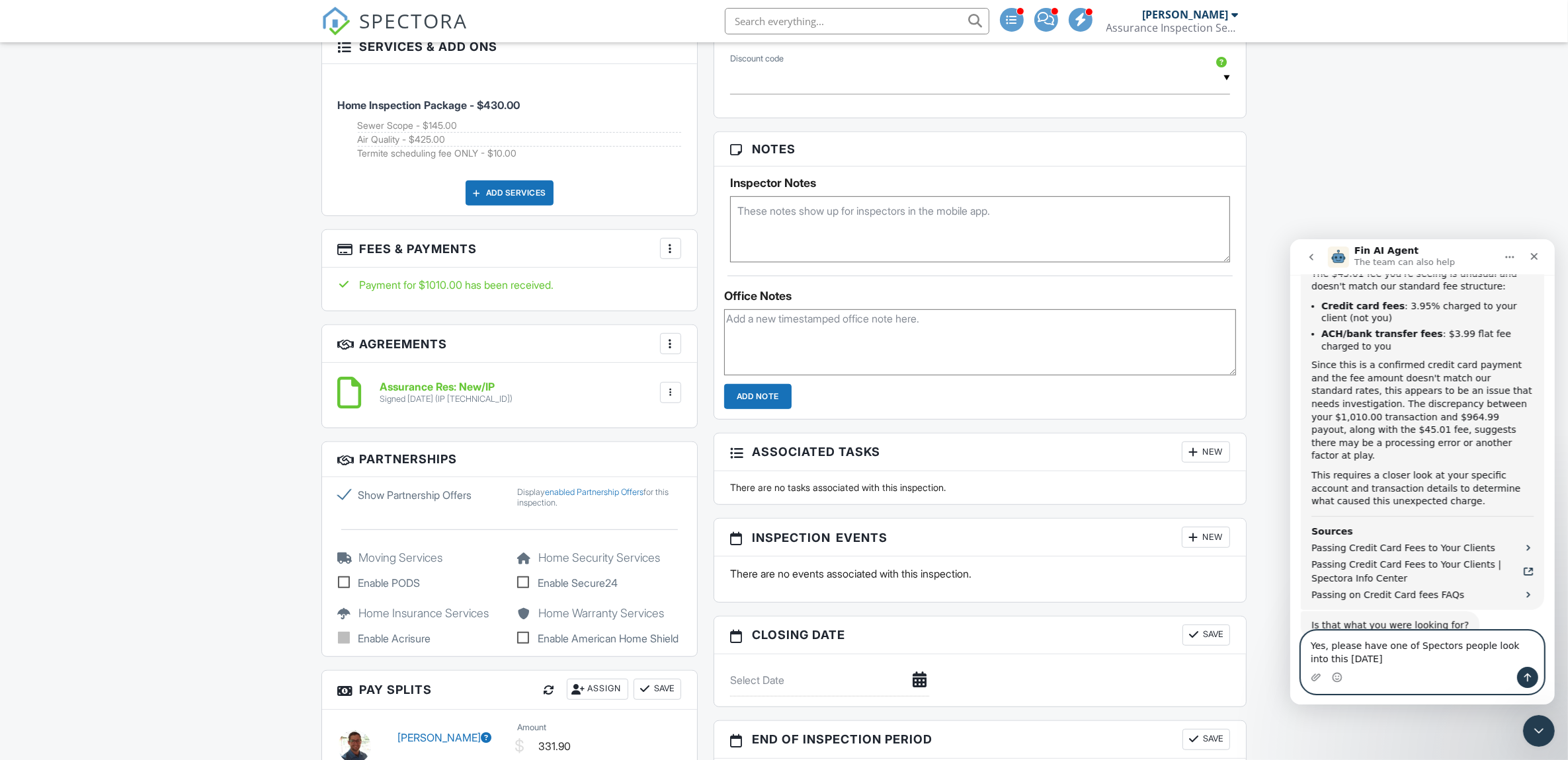
click at [1339, 657] on textarea "Yes, please have one of Spectors people look into this today" at bounding box center [1422, 649] width 242 height 35
type textarea "Yes, please have one of Spectors people look into this today and reach out to m…"
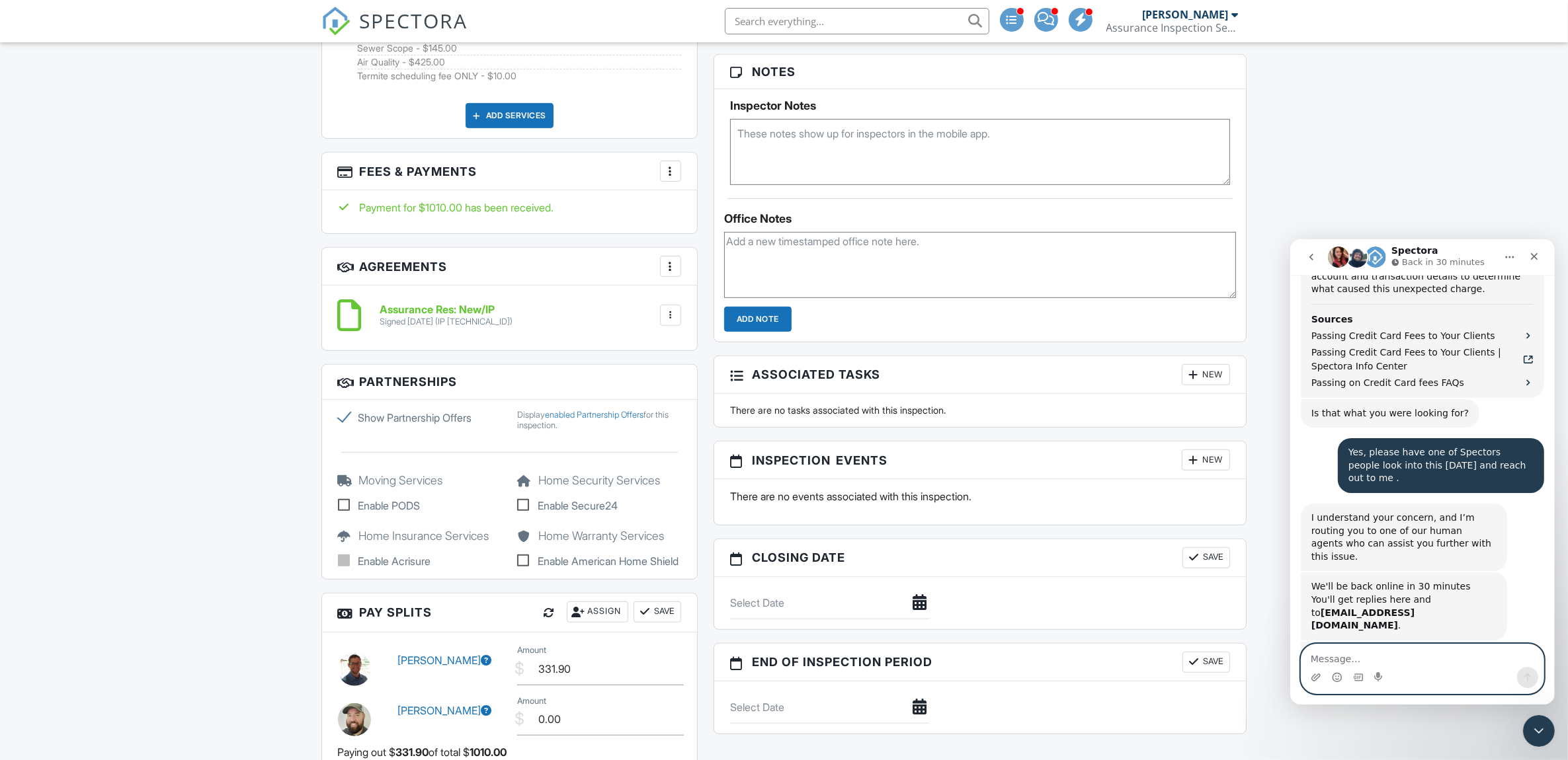
scroll to position [936, 0]
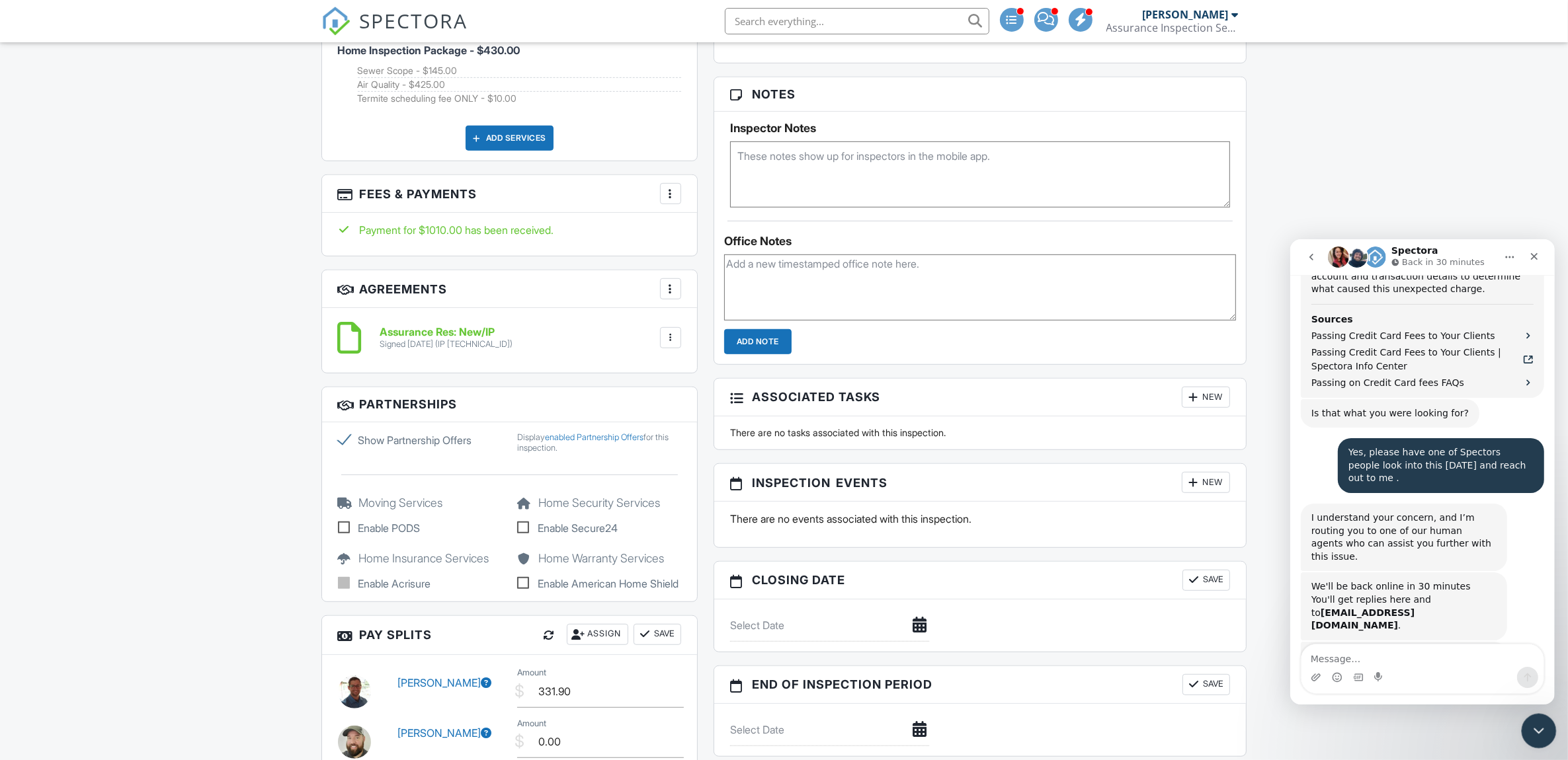
click at [1534, 737] on div "Close Intercom Messenger" at bounding box center [1536, 729] width 32 height 32
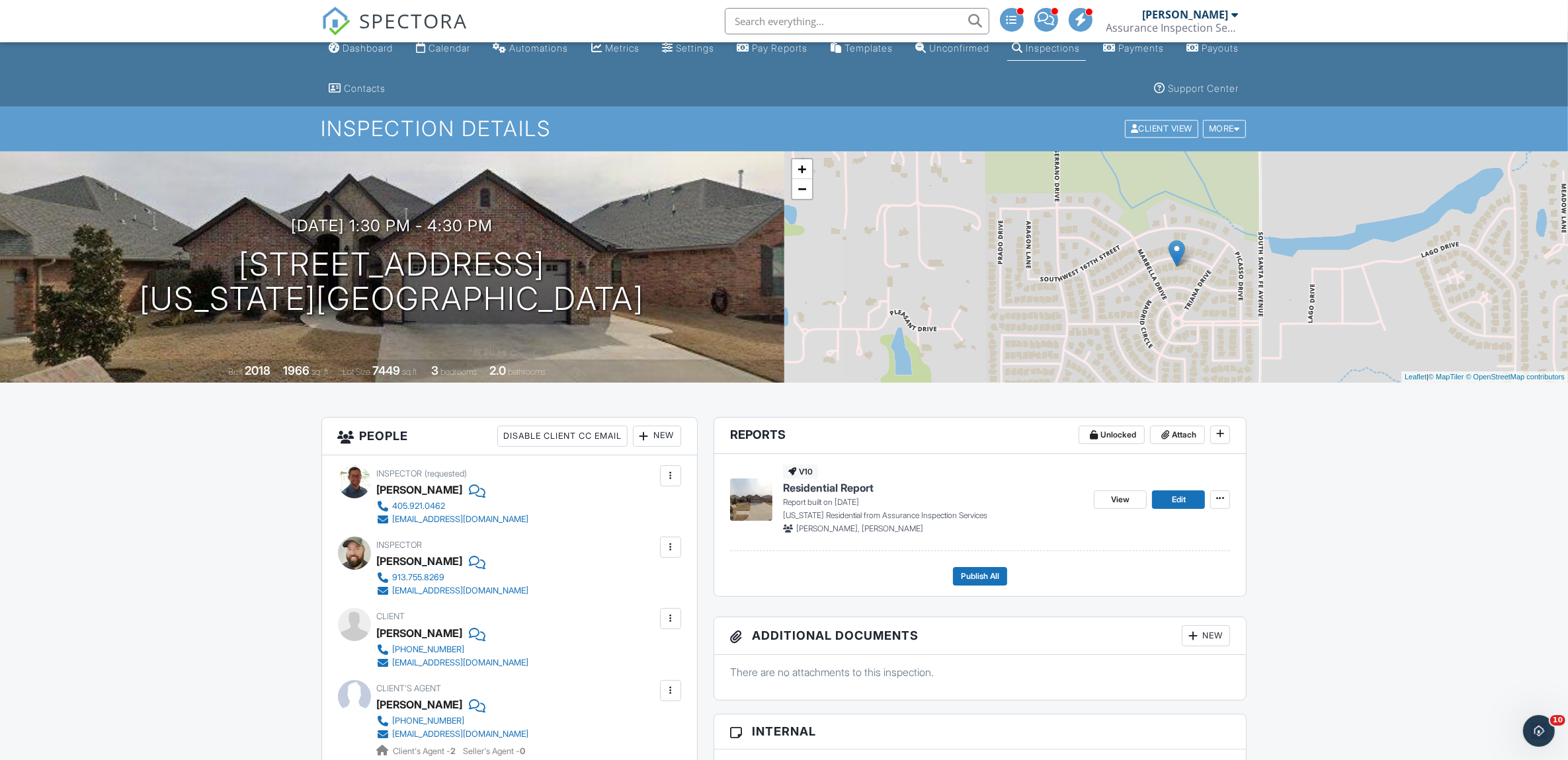
scroll to position [0, 0]
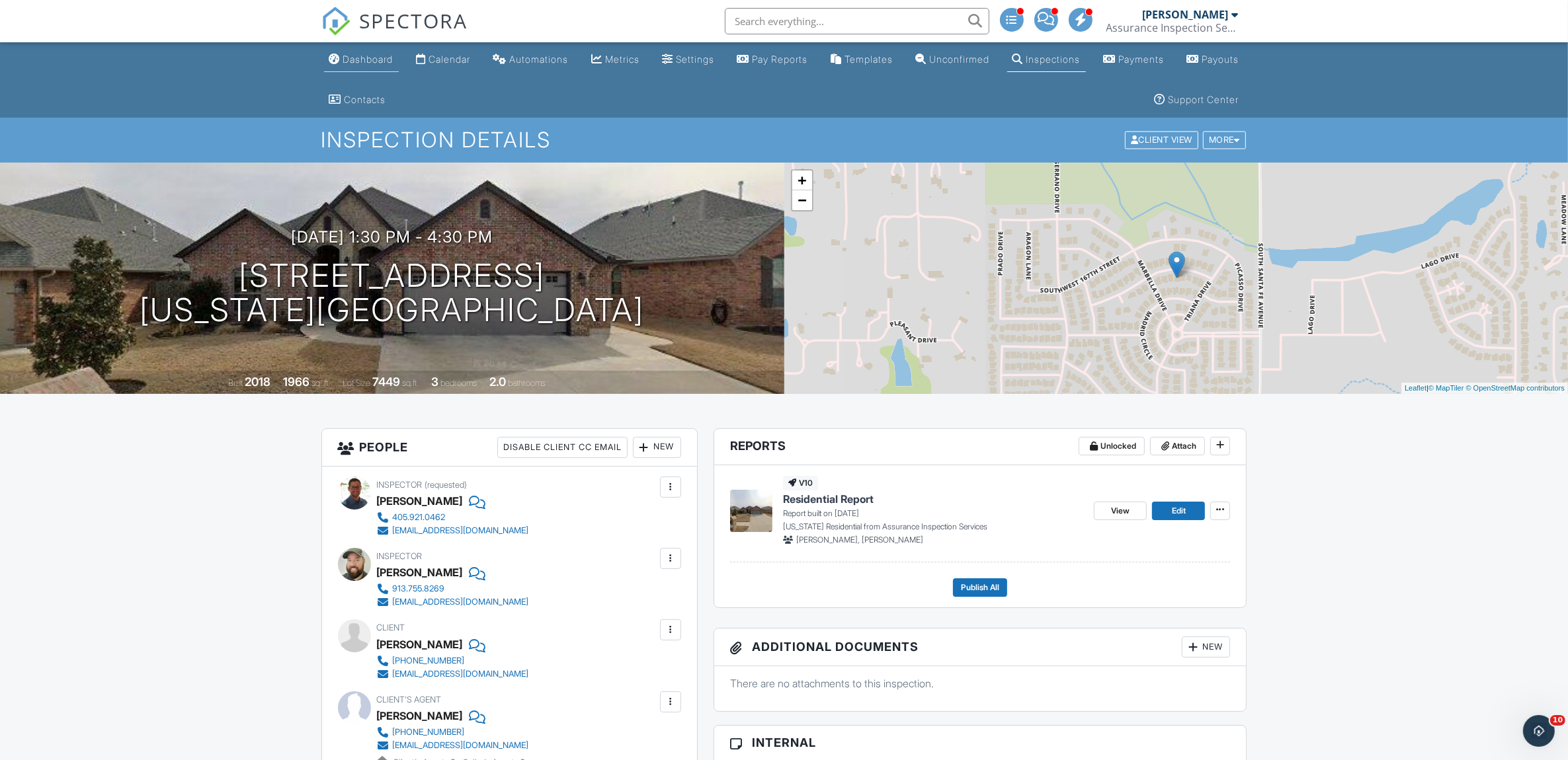
click at [355, 53] on div "Dashboard" at bounding box center [368, 58] width 50 height 11
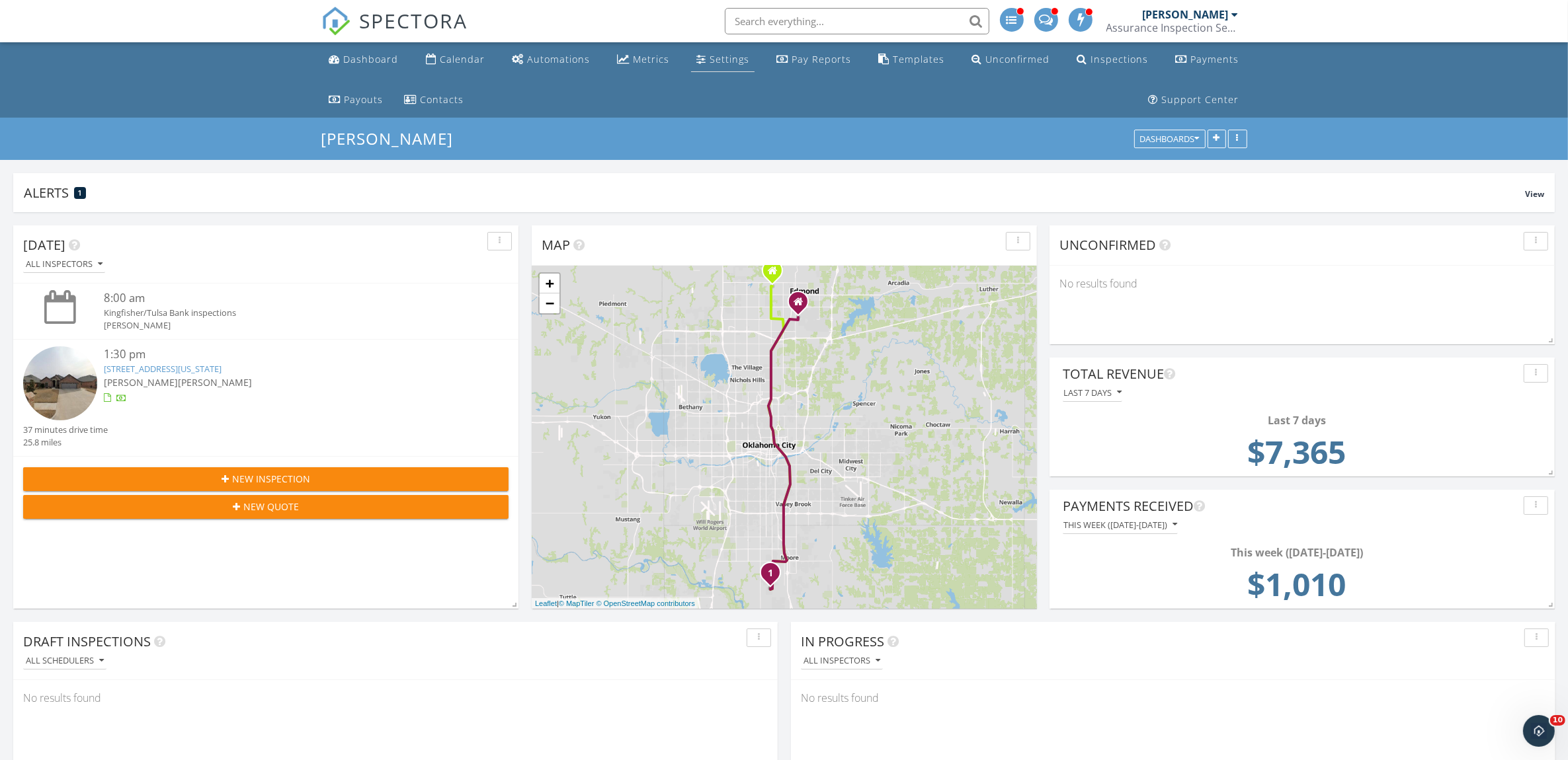
click at [714, 63] on div "Settings" at bounding box center [730, 59] width 39 height 13
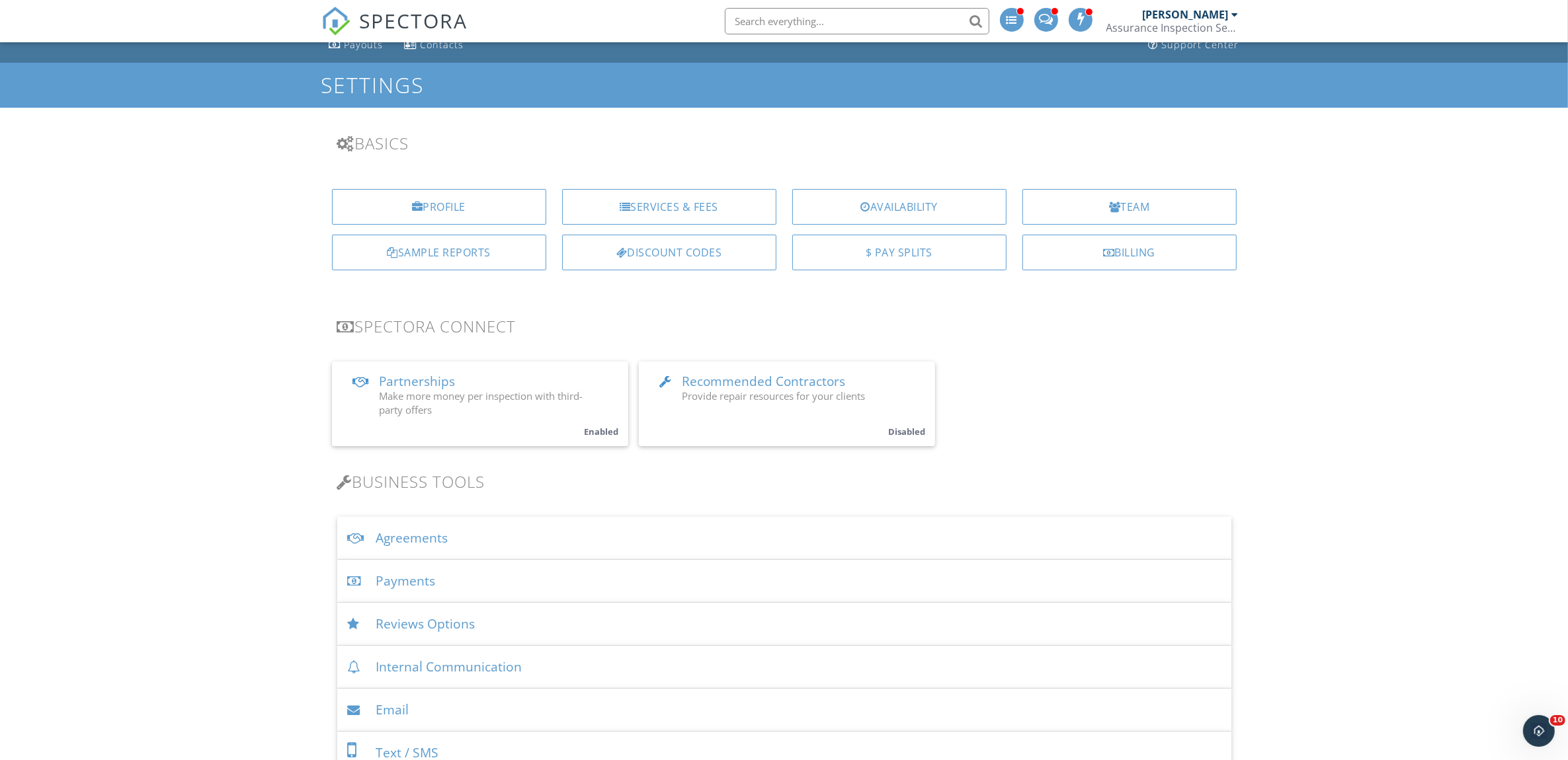
click at [728, 214] on div "Services & Fees" at bounding box center [670, 207] width 215 height 35
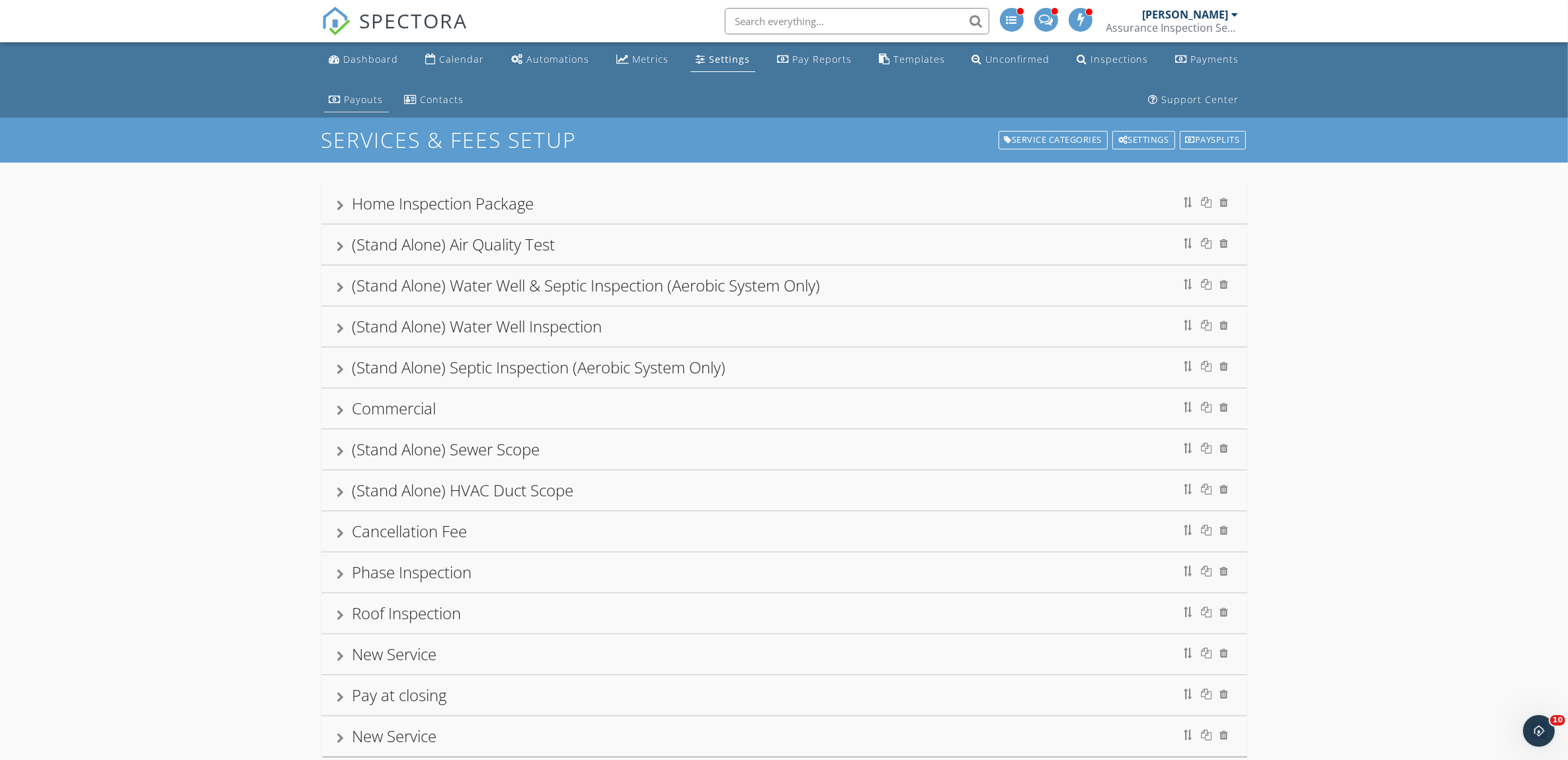
click at [373, 97] on div "Payouts" at bounding box center [364, 99] width 39 height 13
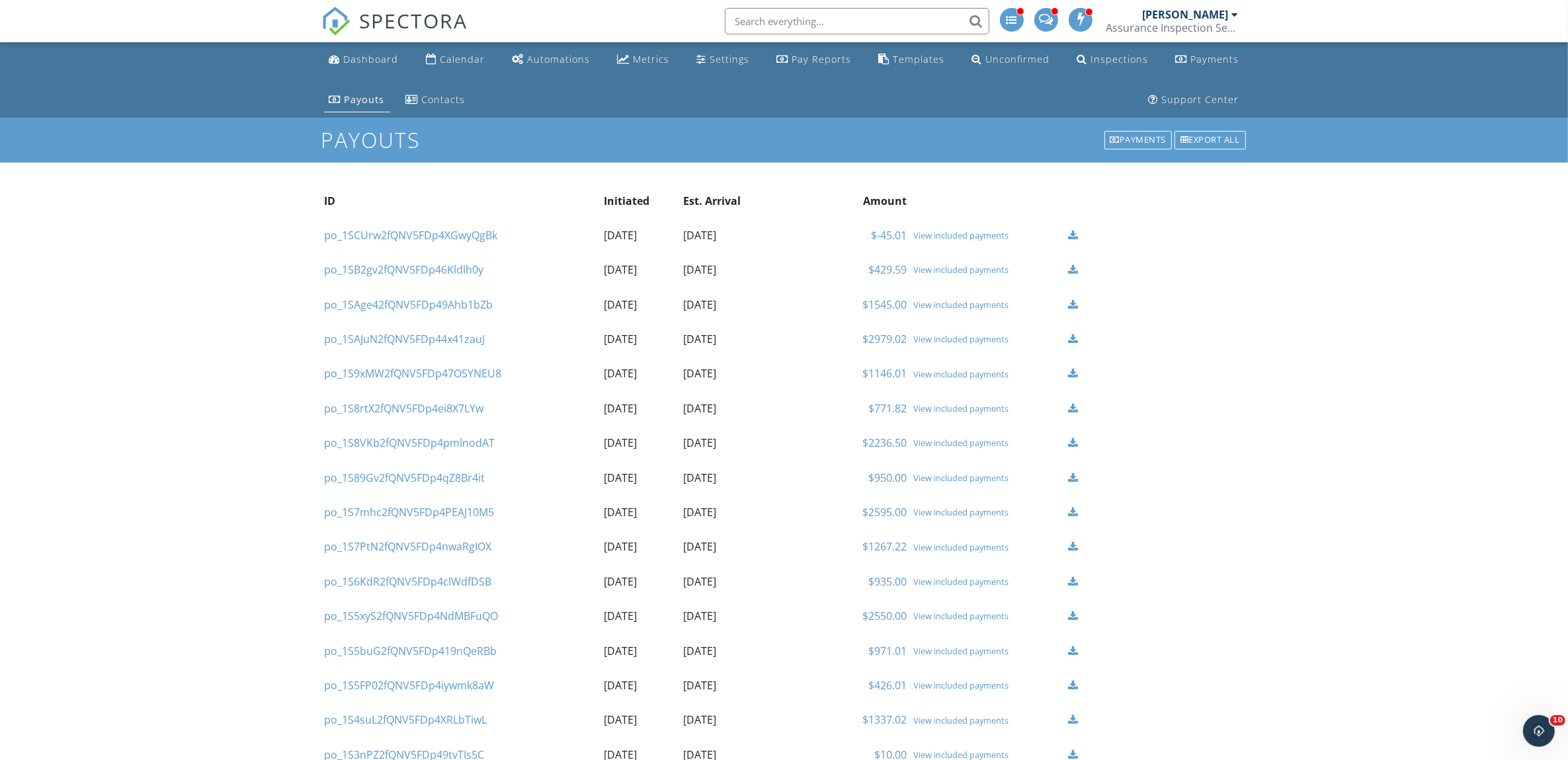
click at [1232, 11] on div at bounding box center [1235, 14] width 7 height 11
